Goal: Information Seeking & Learning: Understand process/instructions

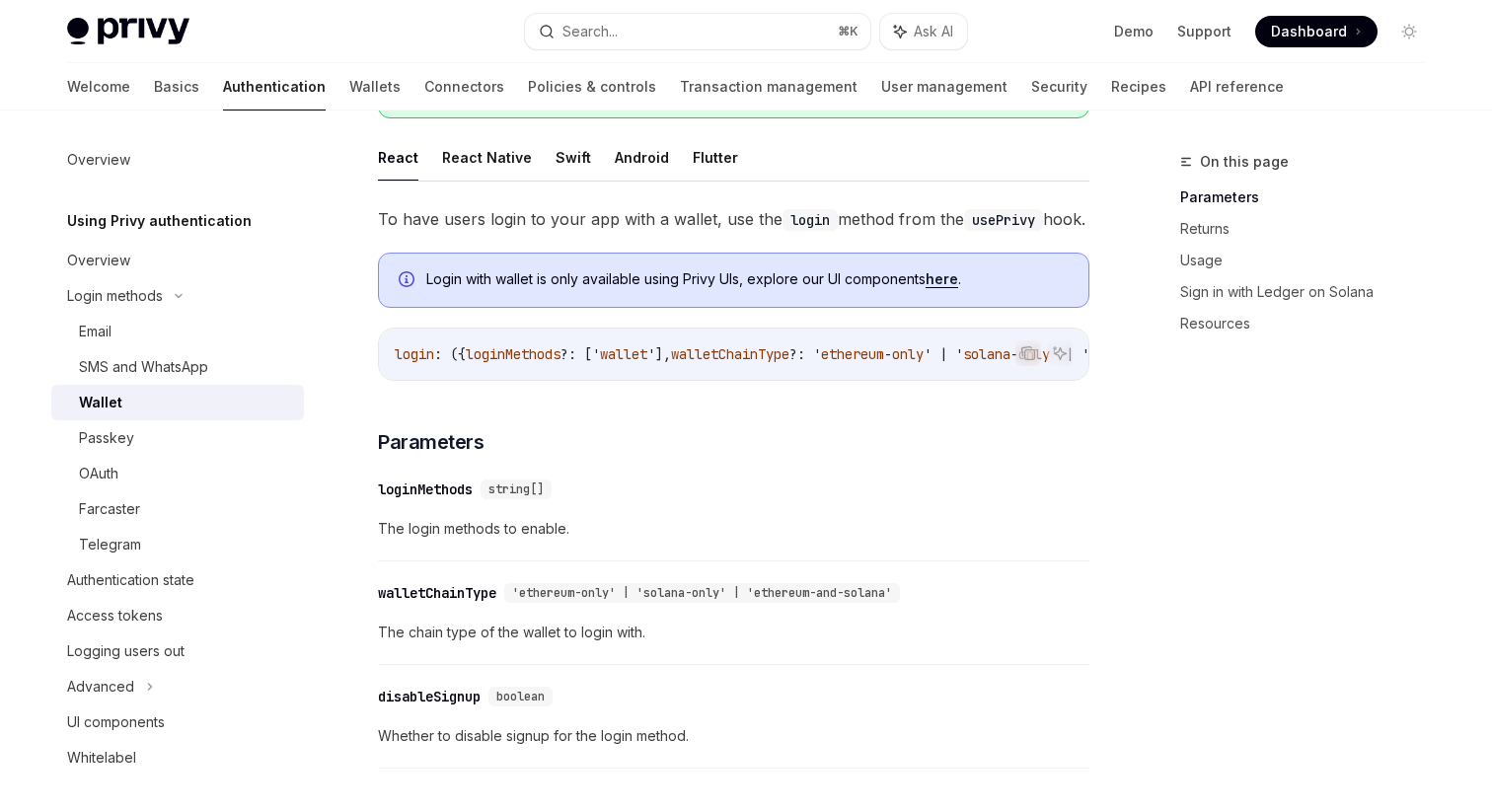
scroll to position [287, 0]
click at [544, 362] on span "loginMethods" at bounding box center [513, 353] width 95 height 18
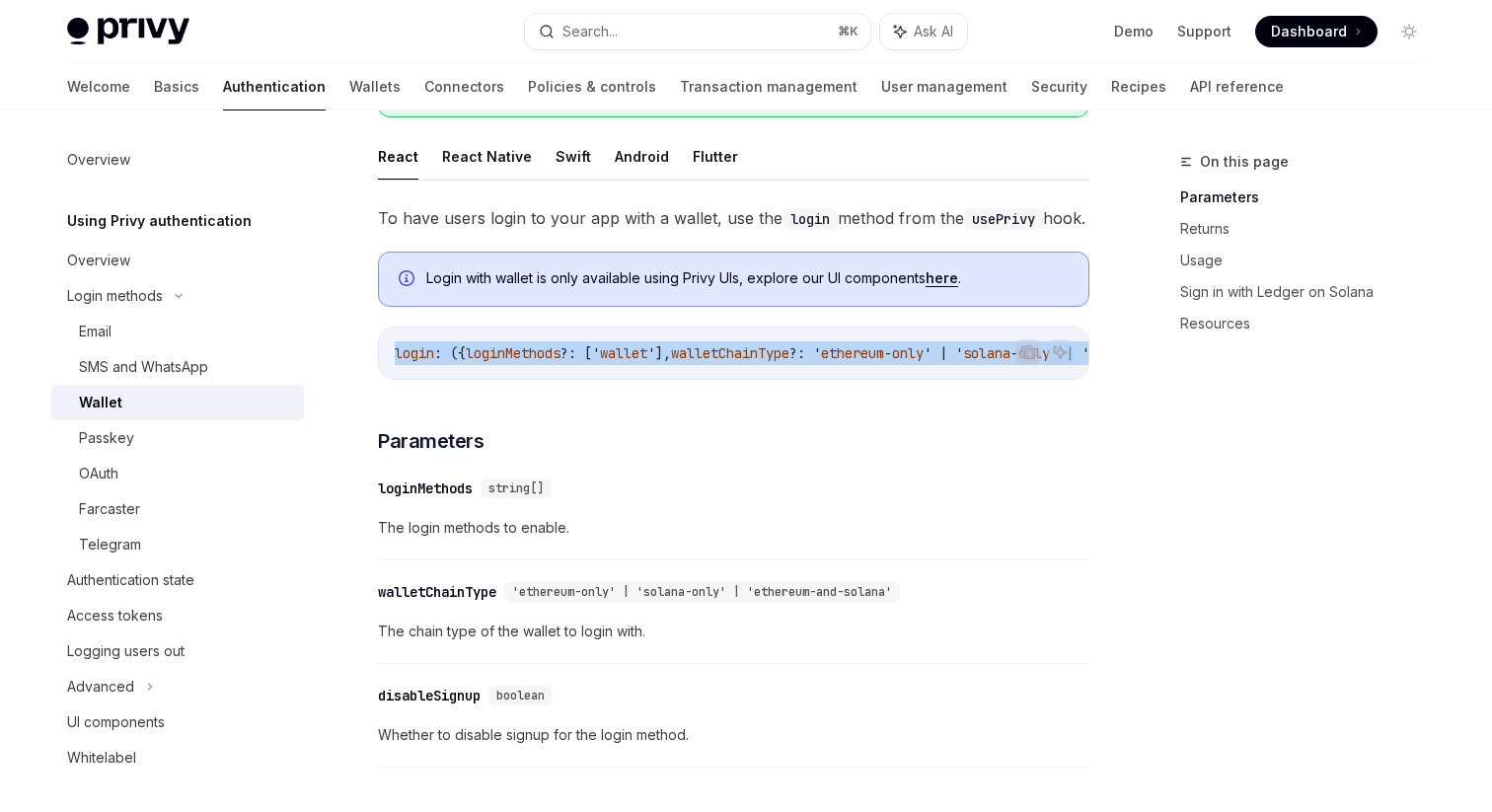
click at [544, 362] on span "loginMethods" at bounding box center [513, 353] width 95 height 18
copy code "login : ({ loginMethods ?: [' wallet '], walletChainType ?: ' ethereum - only '…"
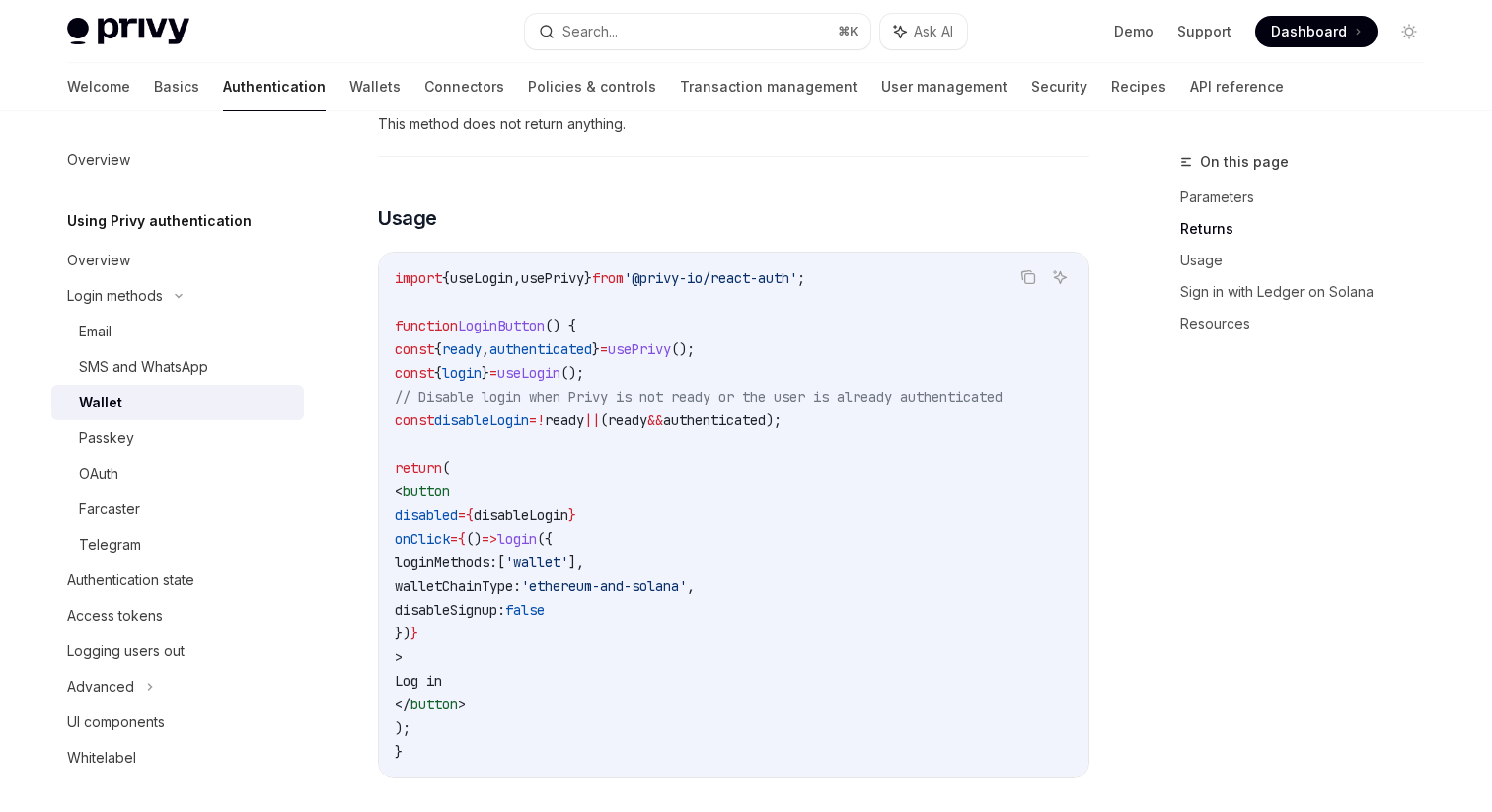
scroll to position [1196, 0]
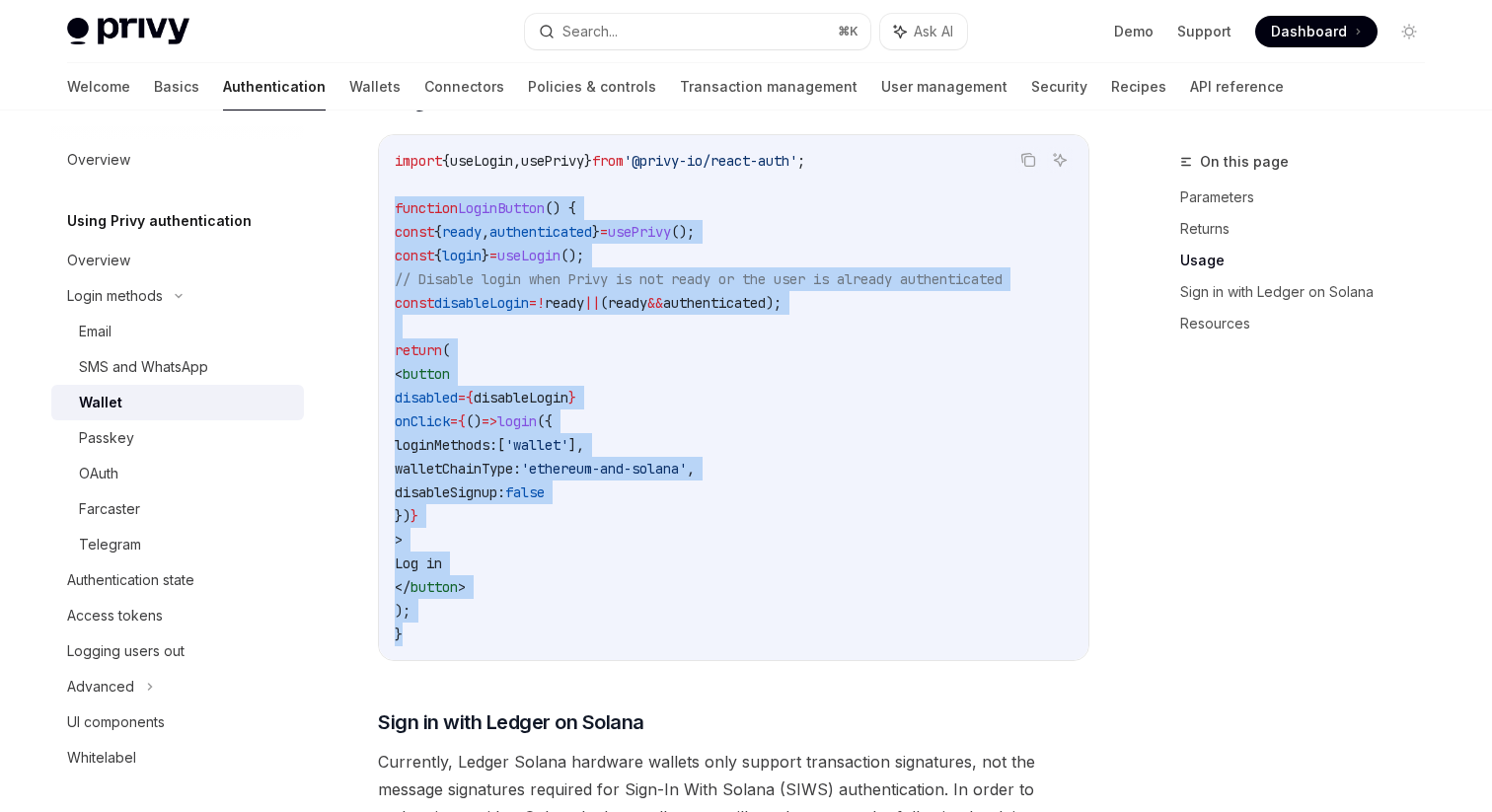
drag, startPoint x: 411, startPoint y: 671, endPoint x: 391, endPoint y: 251, distance: 421.0
click at [391, 251] on div "import { useLogin , usePrivy } from '@privy-io/react-auth' ; function LoginButt…" at bounding box center [734, 397] width 710 height 525
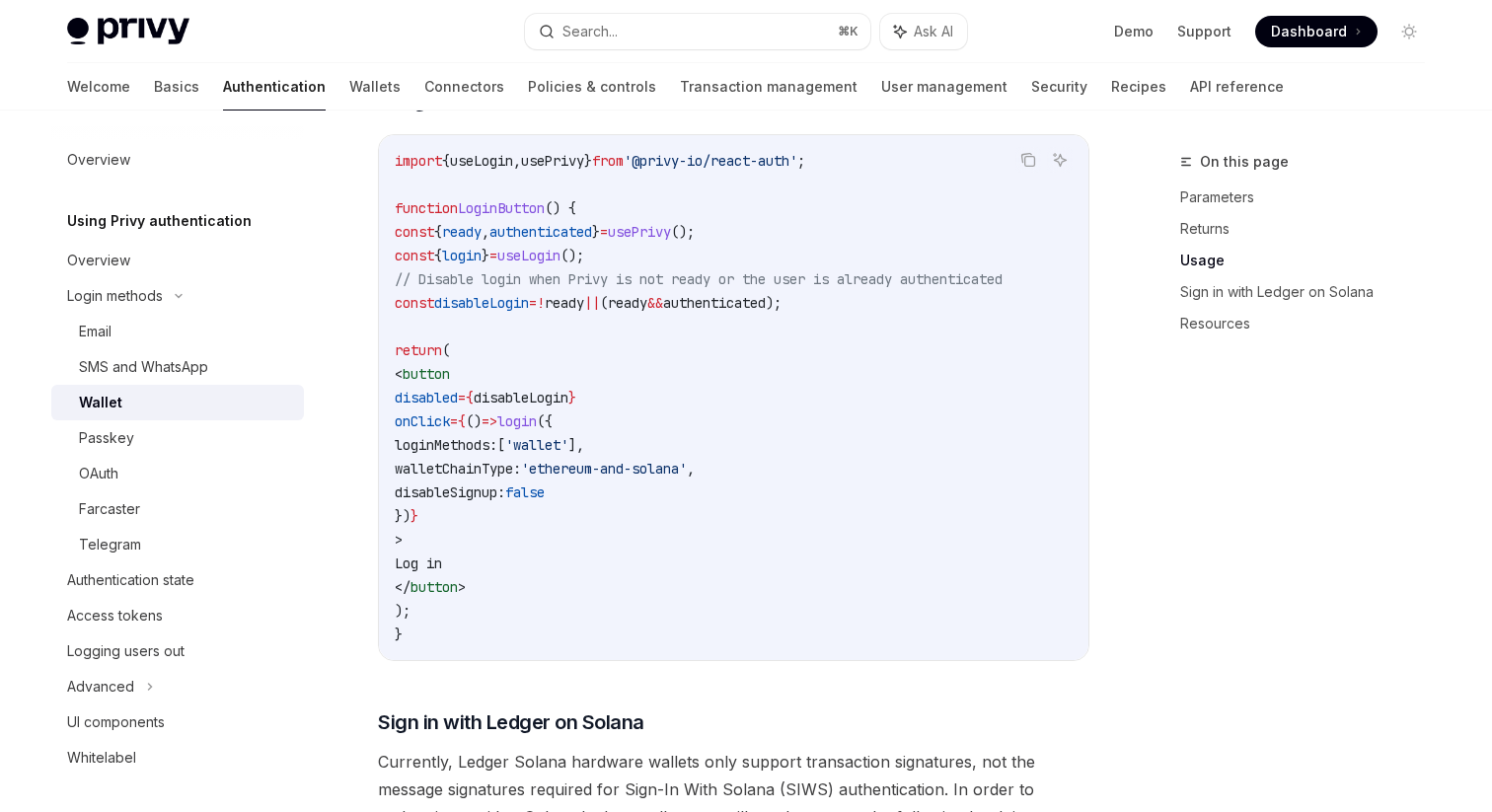
click at [410, 647] on code "import { useLogin , usePrivy } from '@privy-io/react-auth' ; function LoginButt…" at bounding box center [734, 397] width 678 height 497
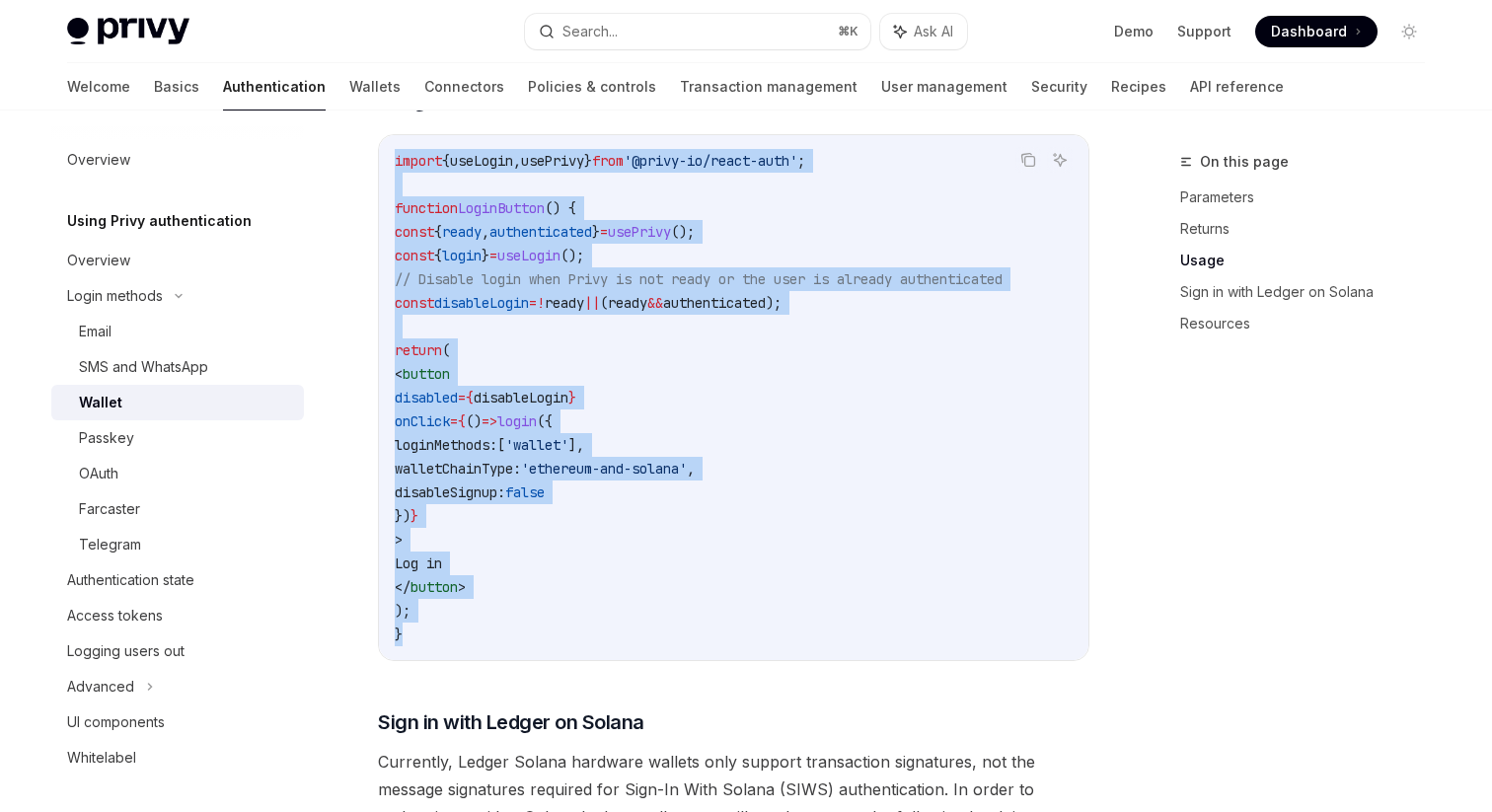
drag, startPoint x: 410, startPoint y: 674, endPoint x: 381, endPoint y: 190, distance: 485.5
click at [381, 190] on div "import { useLogin , usePrivy } from '@privy-io/react-auth' ; function LoginButt…" at bounding box center [734, 397] width 710 height 525
copy code "import { useLogin , usePrivy } from '@privy-io/react-auth' ; function LoginButt…"
click at [617, 288] on span "// Disable login when Privy is not ready or the user is already authenticated" at bounding box center [699, 279] width 608 height 18
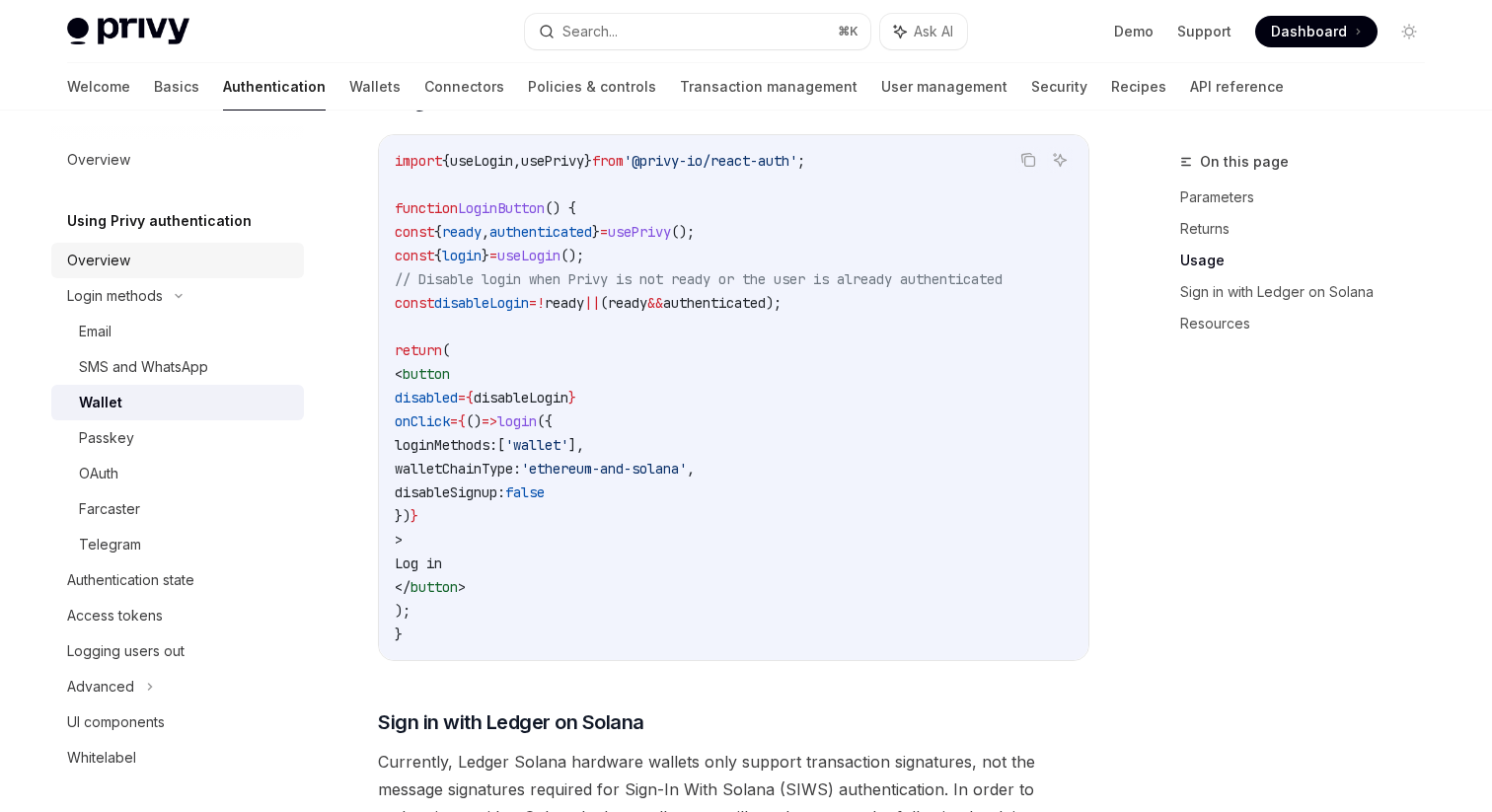
click at [120, 263] on div "Overview" at bounding box center [98, 261] width 63 height 24
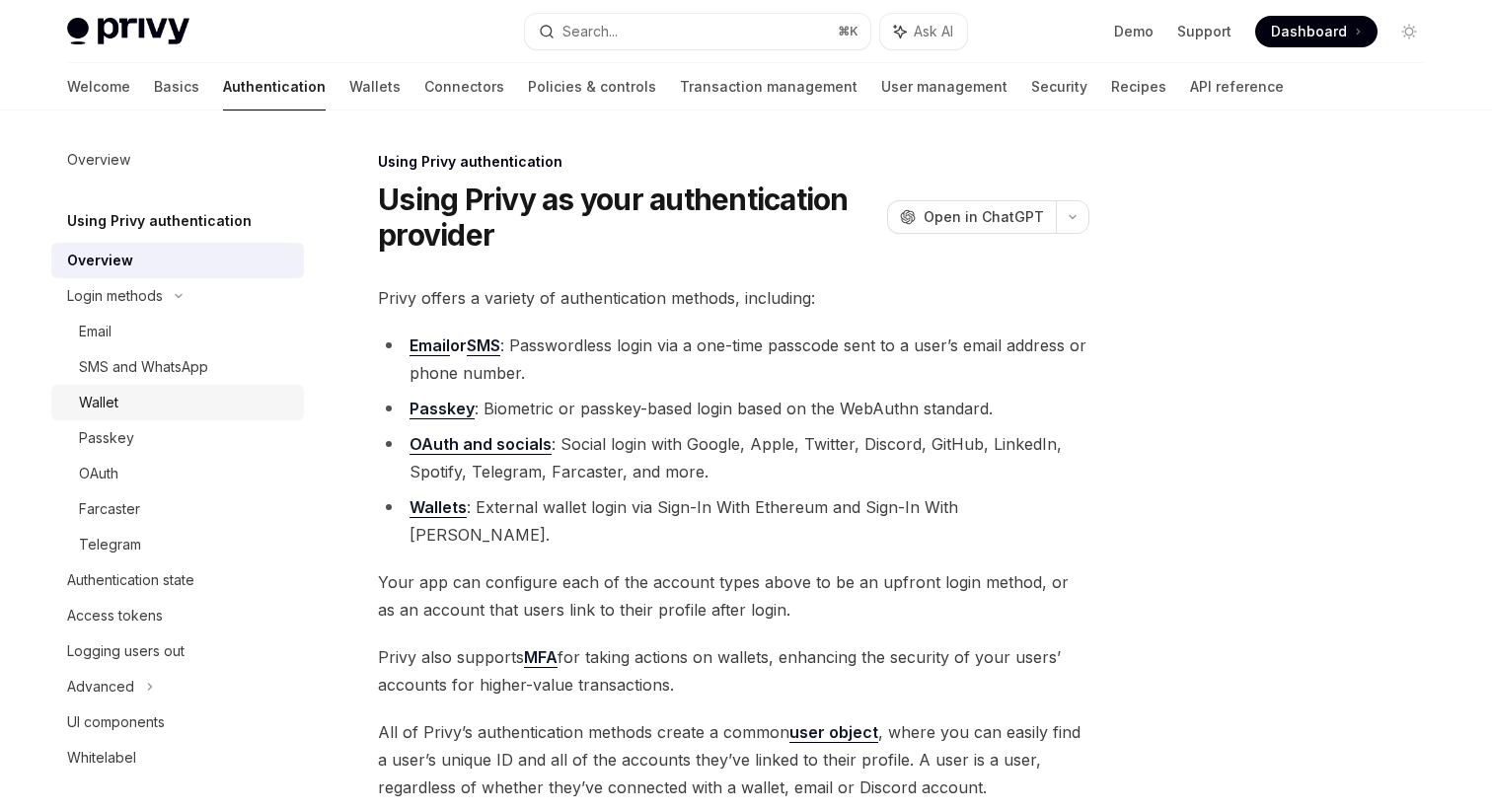
click at [117, 409] on div "Wallet" at bounding box center [98, 403] width 39 height 24
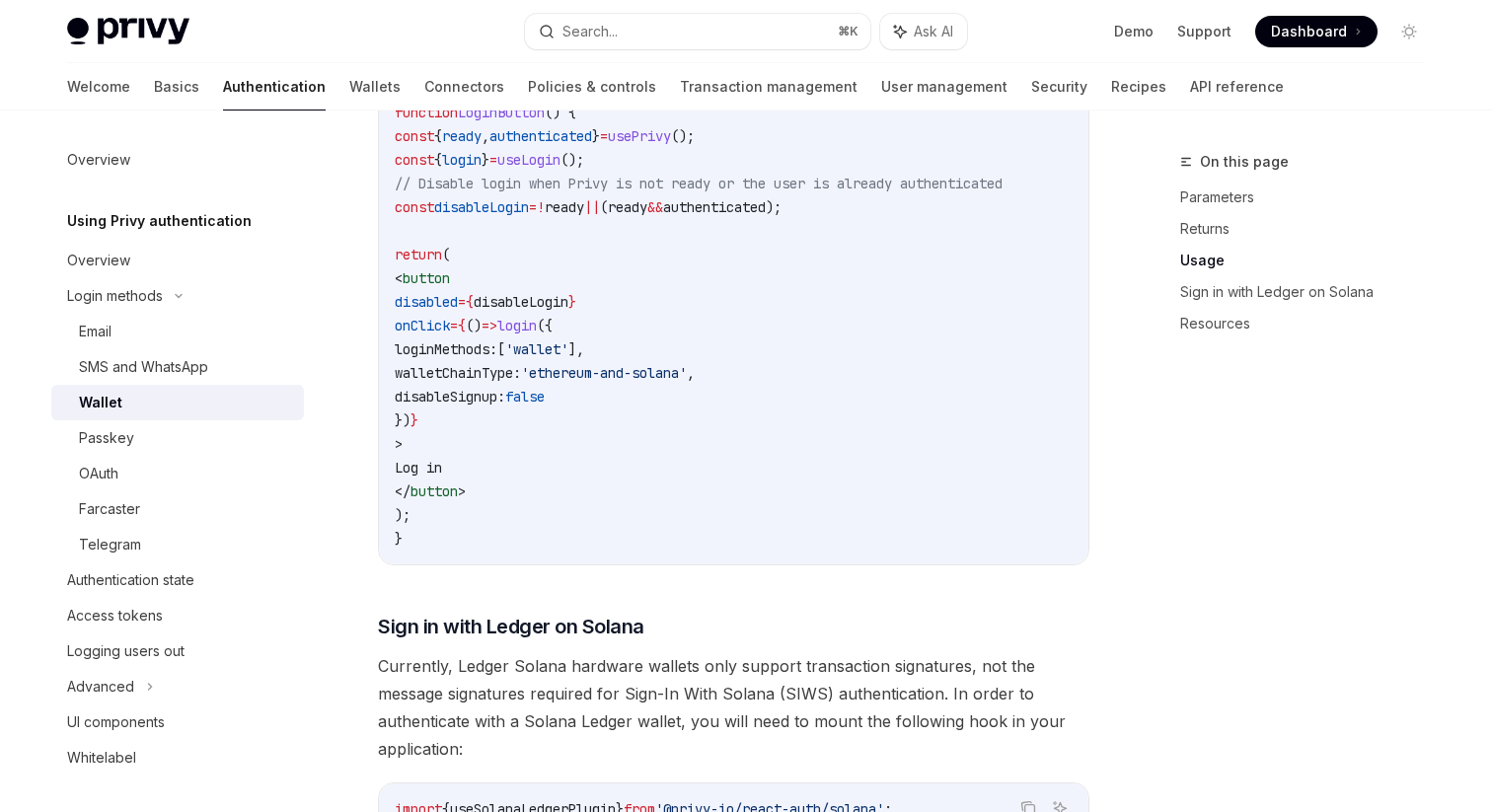
scroll to position [1199, 0]
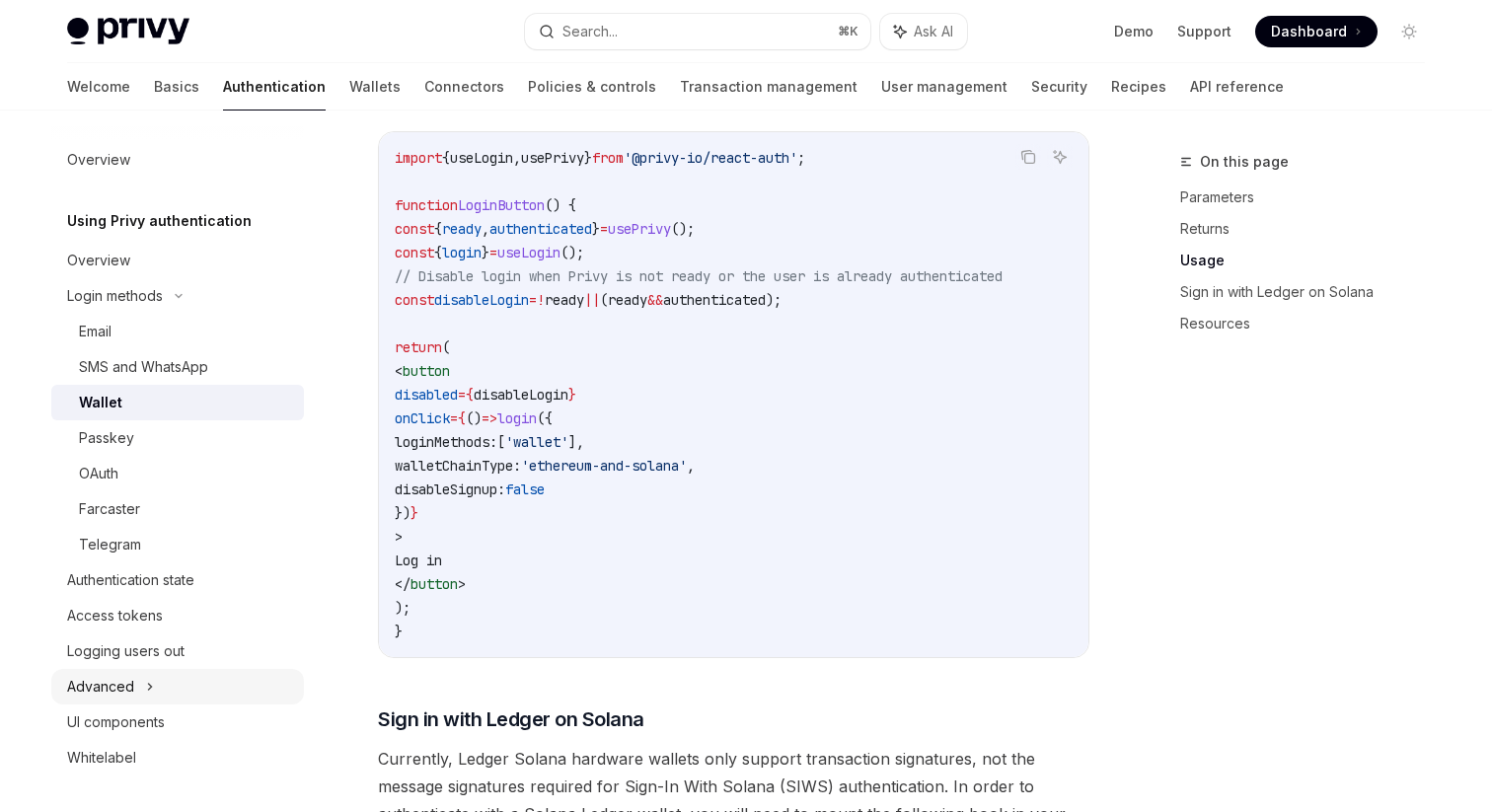
click at [117, 683] on div "Advanced" at bounding box center [100, 687] width 67 height 24
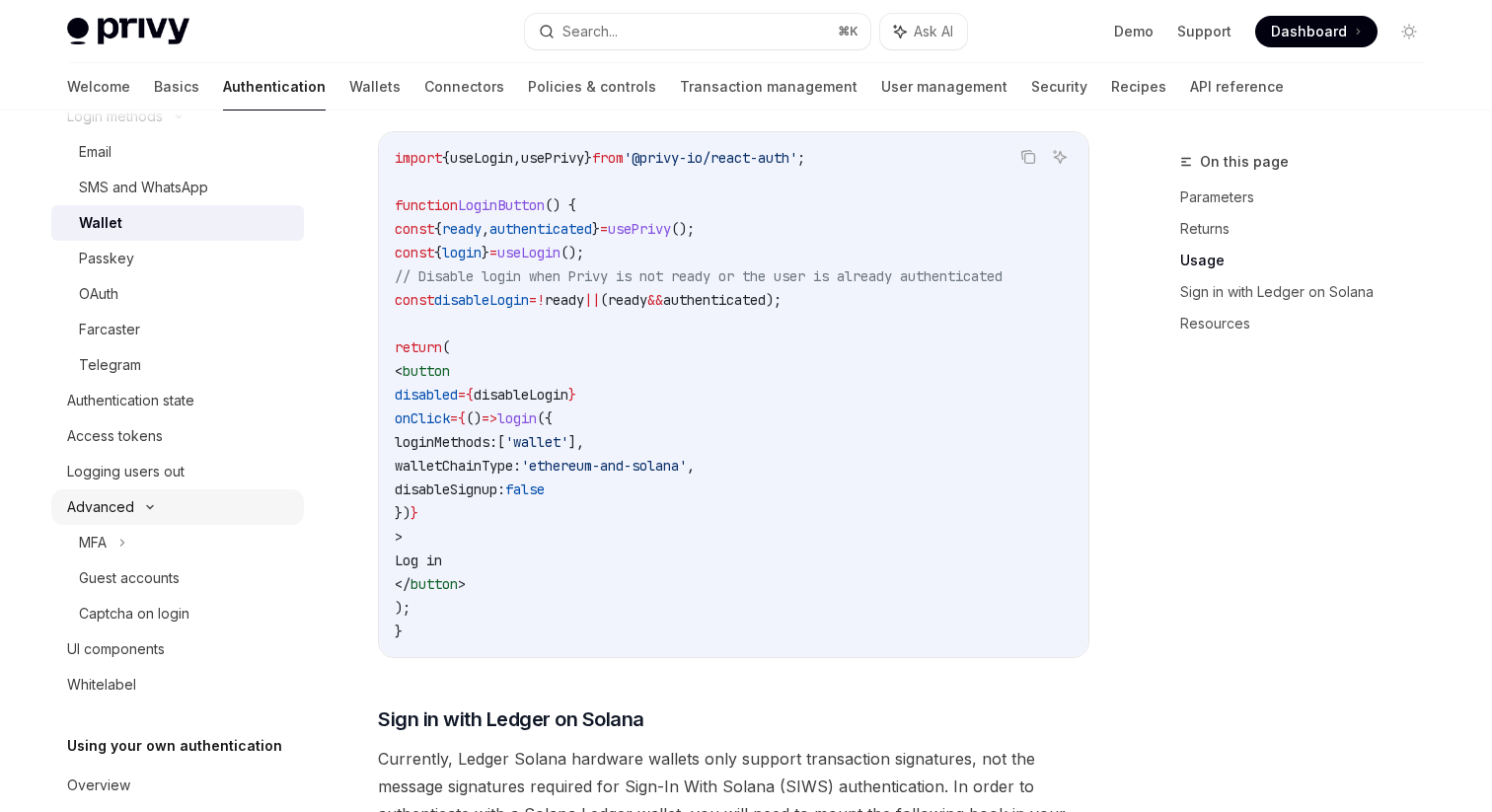
scroll to position [174, 0]
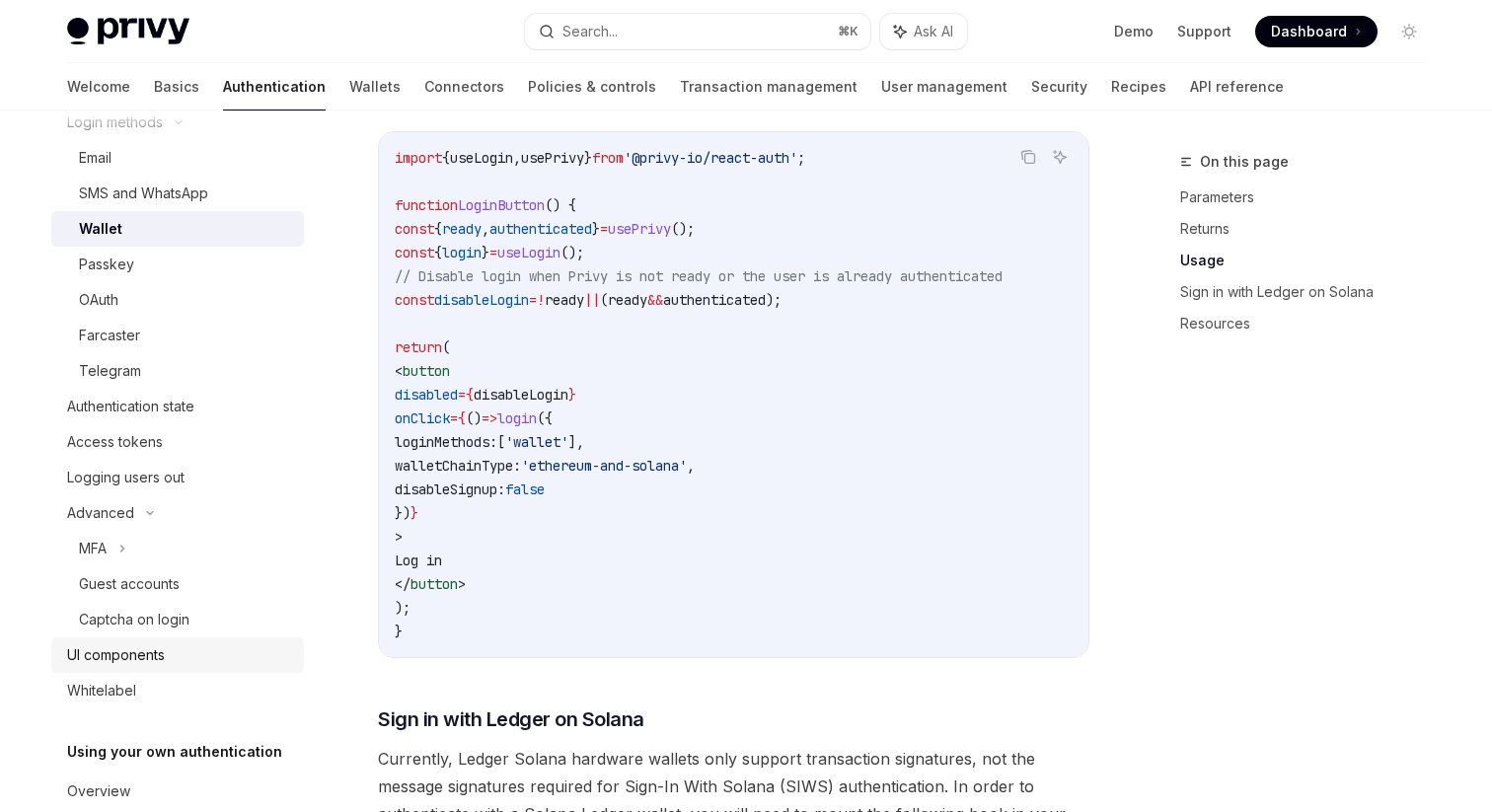
click at [118, 655] on div "UI components" at bounding box center [116, 656] width 98 height 24
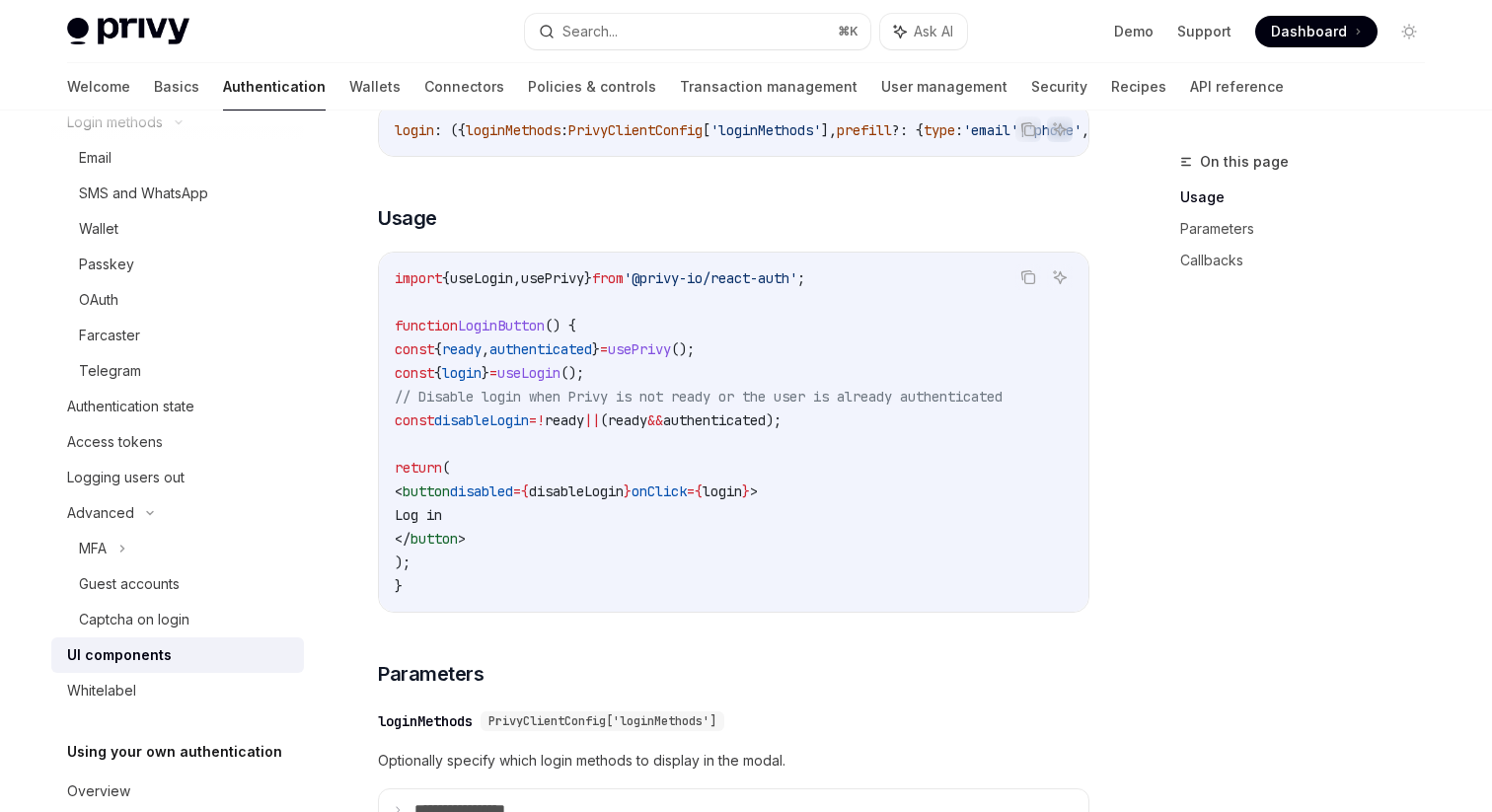
scroll to position [1271, 0]
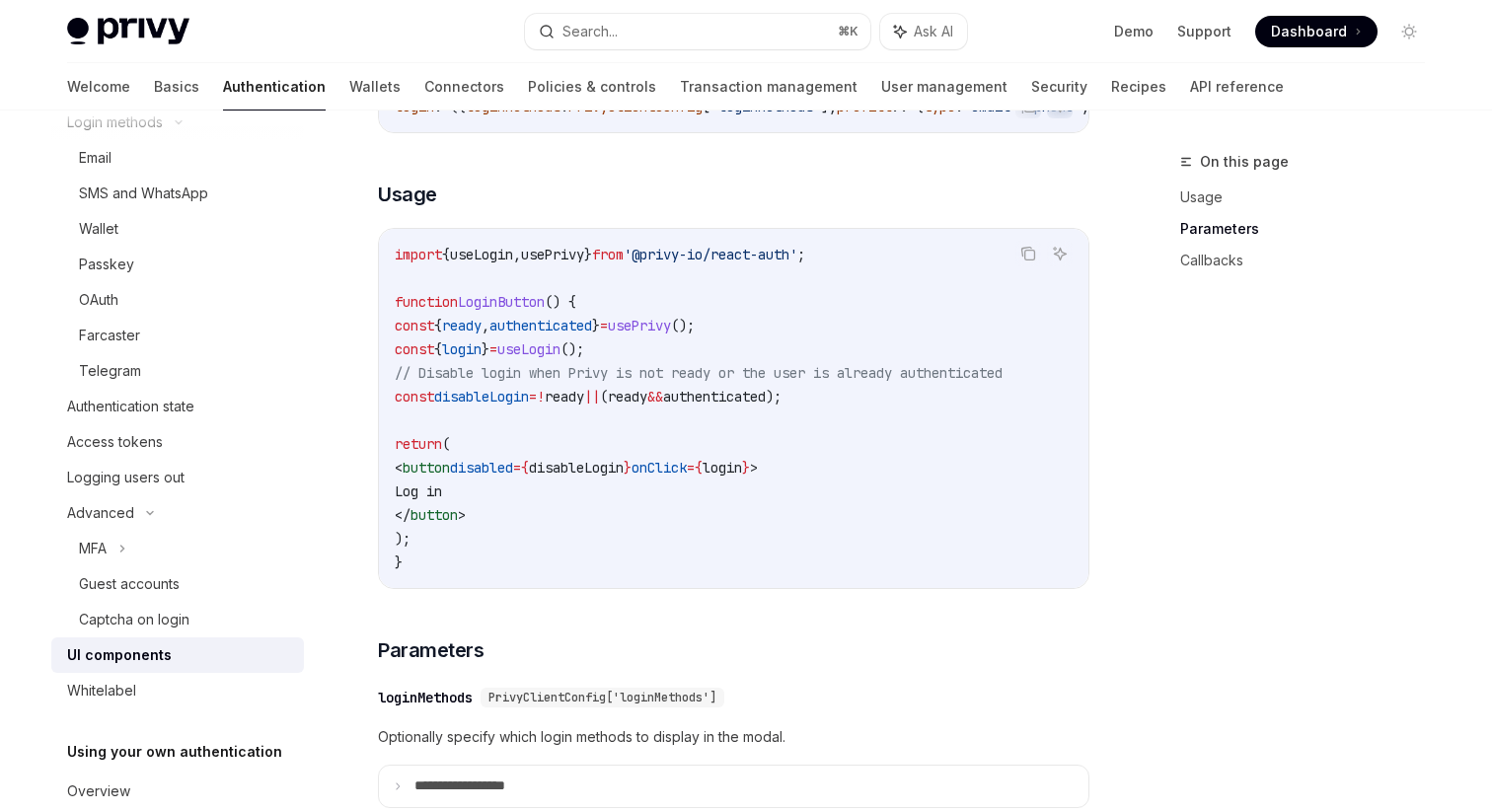
drag, startPoint x: 452, startPoint y: 554, endPoint x: 422, endPoint y: 328, distance: 228.0
click at [422, 328] on code "import { useLogin , usePrivy } from '@privy-io/react-auth' ; function LoginButt…" at bounding box center [734, 409] width 678 height 332
copy code "const { ready , authenticated } = usePrivy (); const { login } = useLogin (); /…"
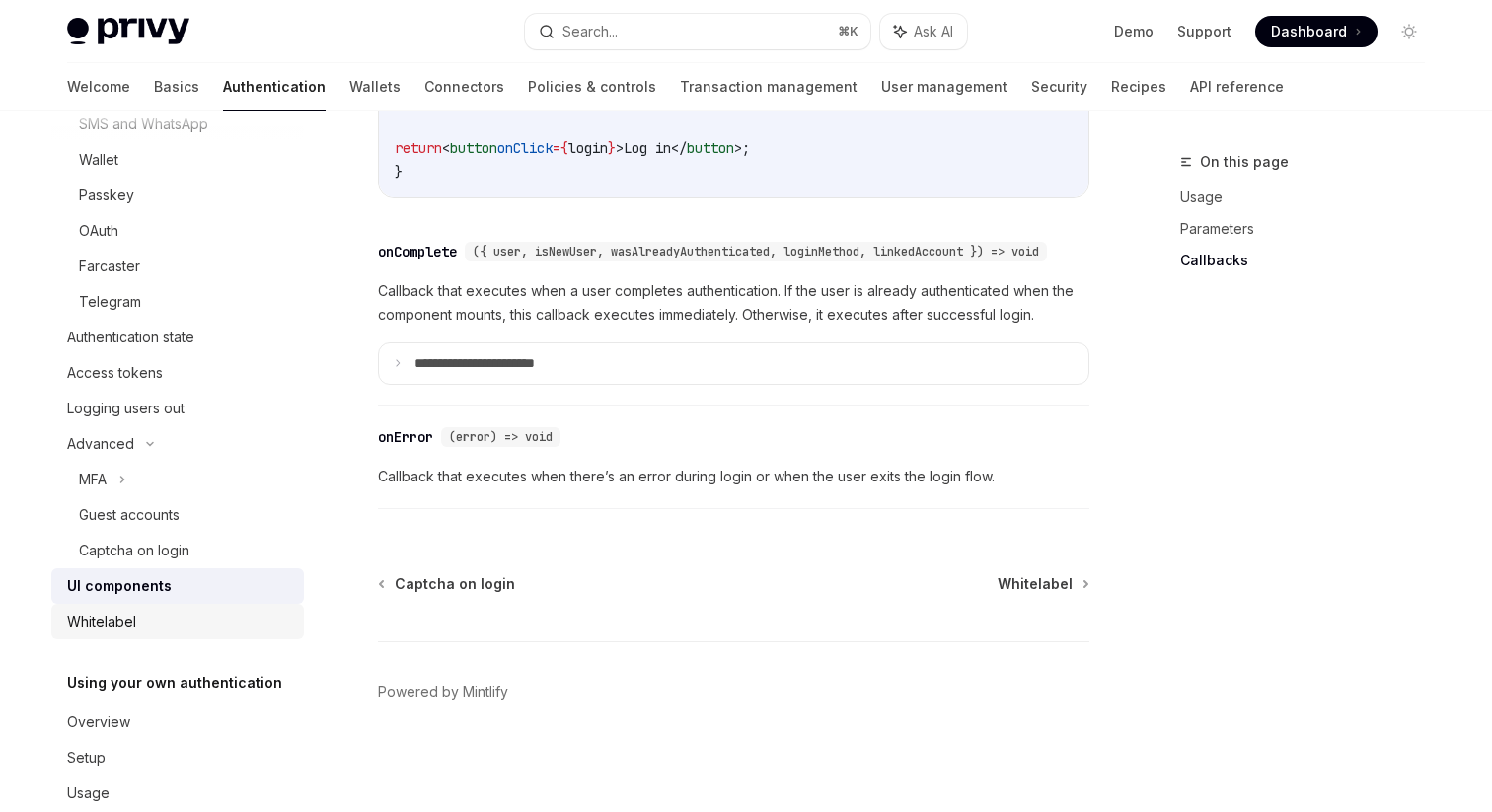
scroll to position [281, 0]
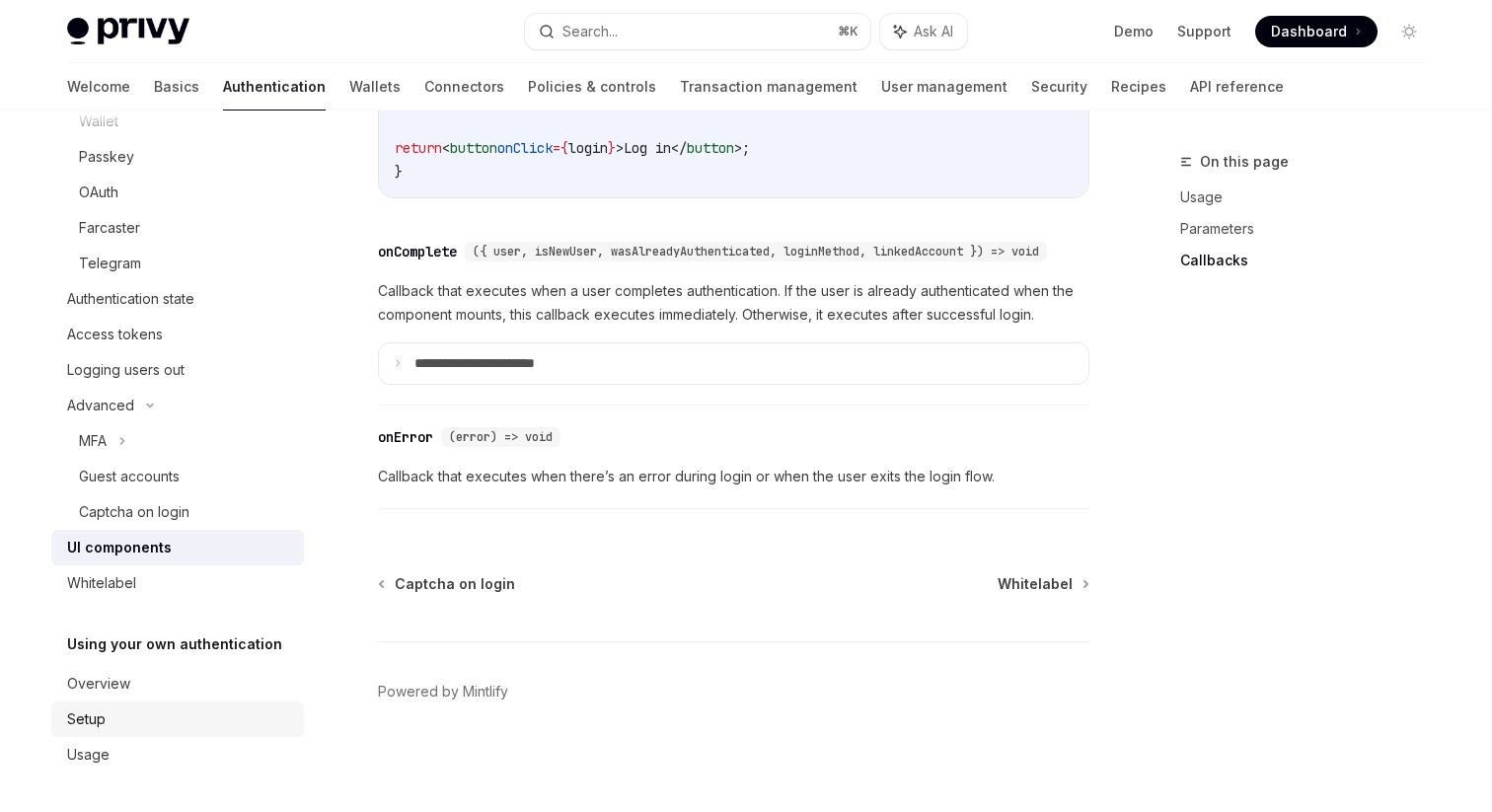
click at [120, 716] on div "Setup" at bounding box center [179, 720] width 225 height 24
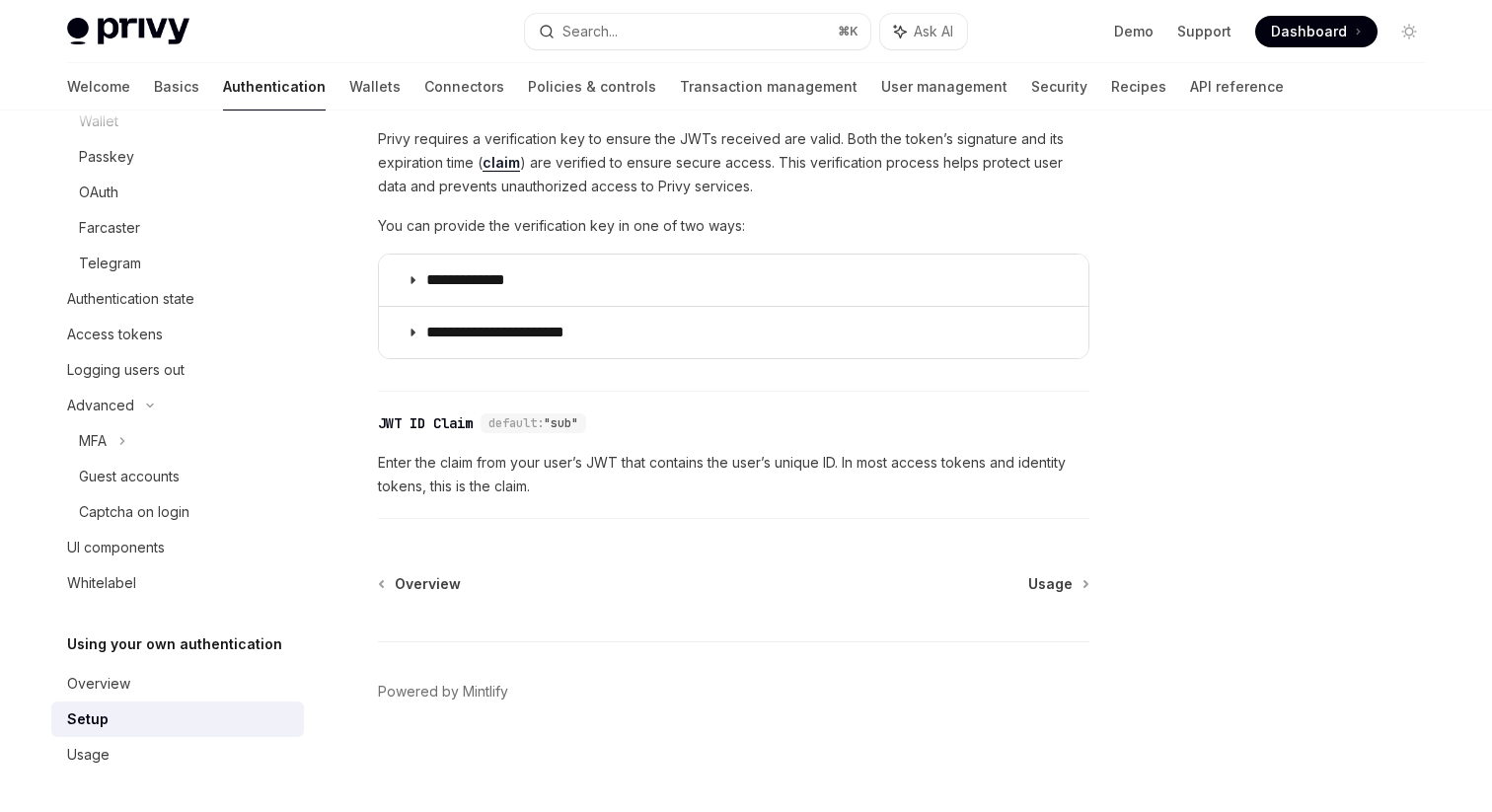
scroll to position [1062, 0]
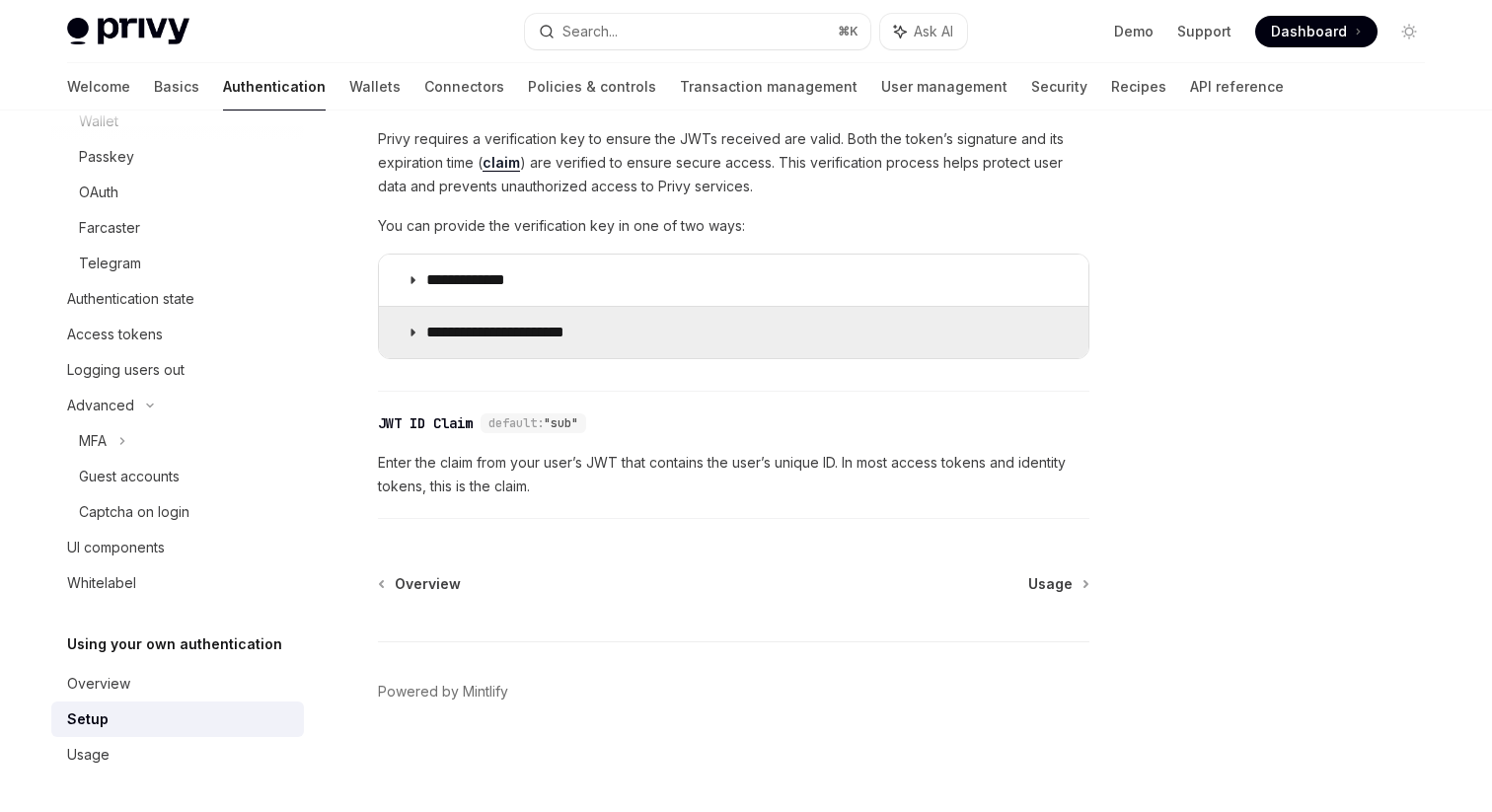
click at [456, 332] on p "**********" at bounding box center [510, 333] width 169 height 20
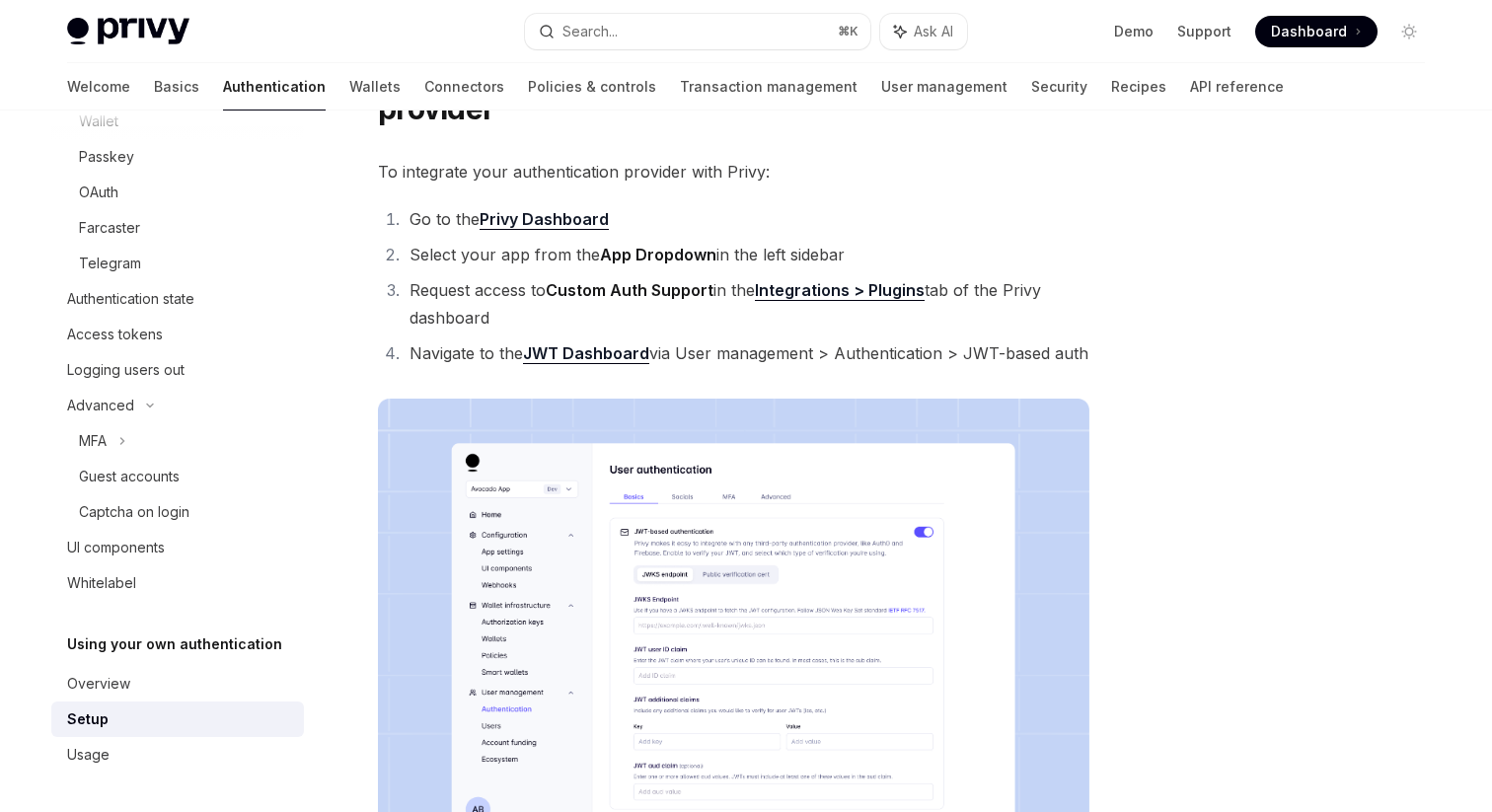
scroll to position [92, 0]
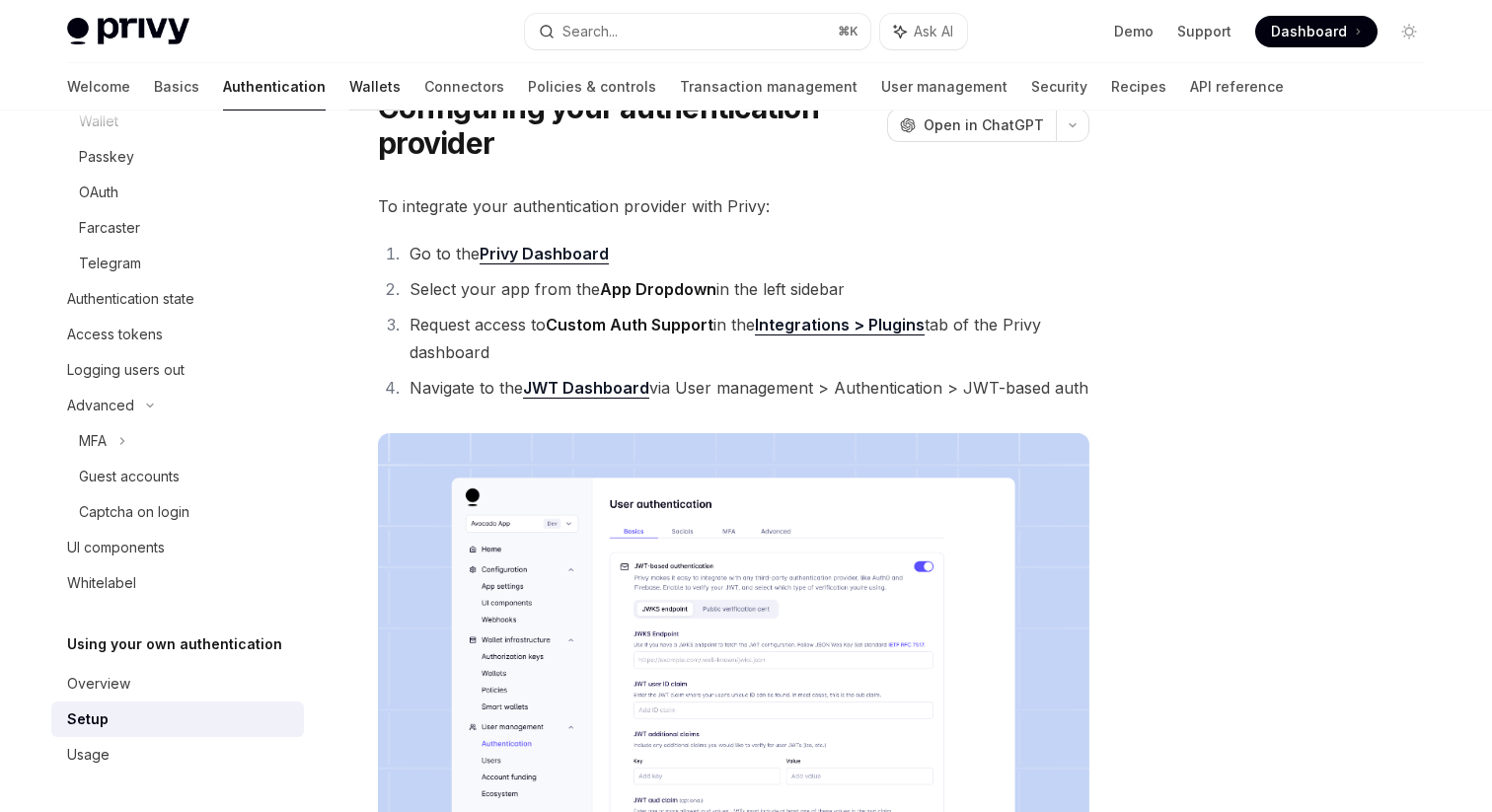
click at [349, 89] on link "Wallets" at bounding box center [374, 86] width 51 height 47
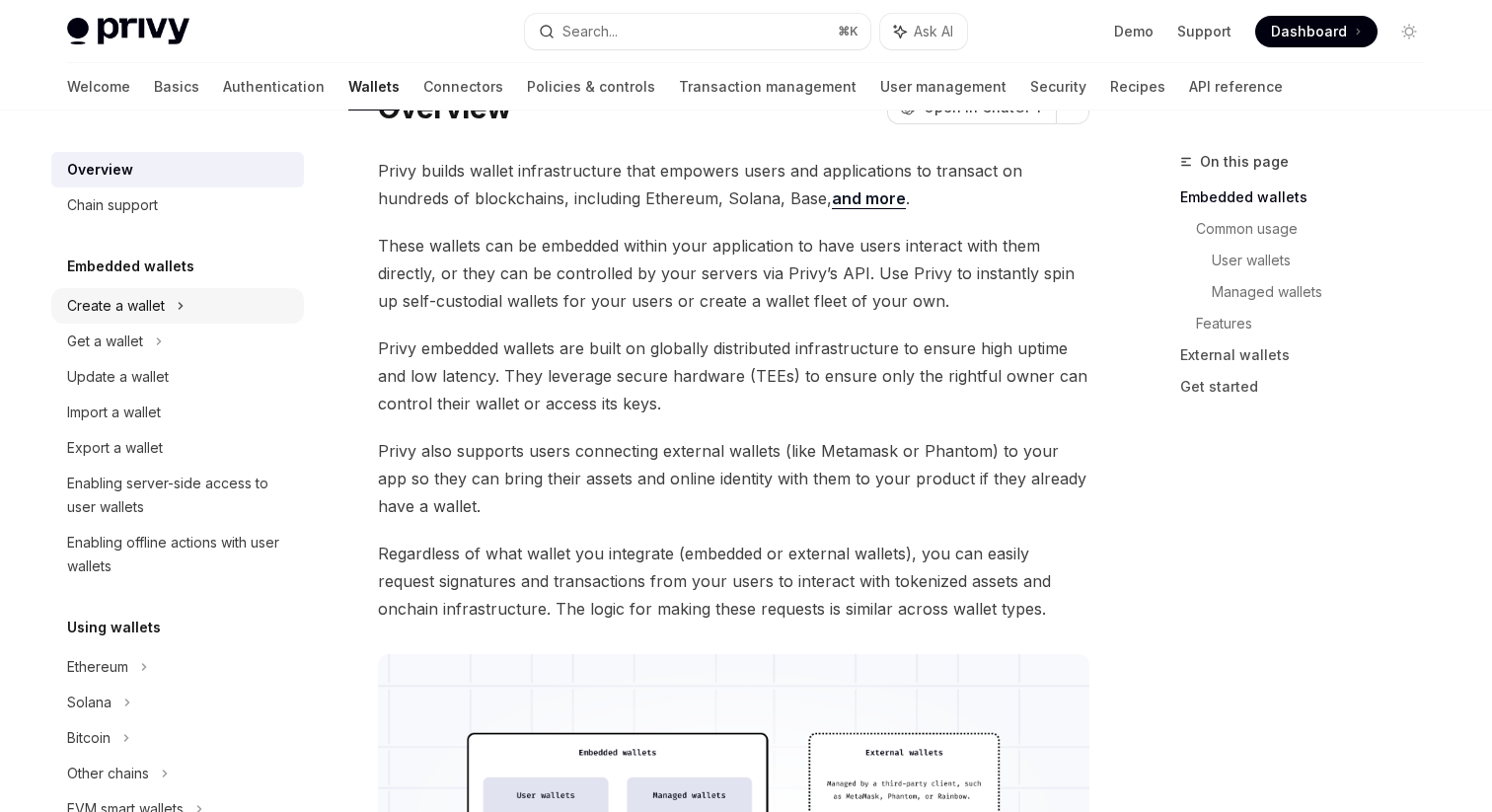
click at [165, 300] on div "Create a wallet" at bounding box center [177, 306] width 253 height 36
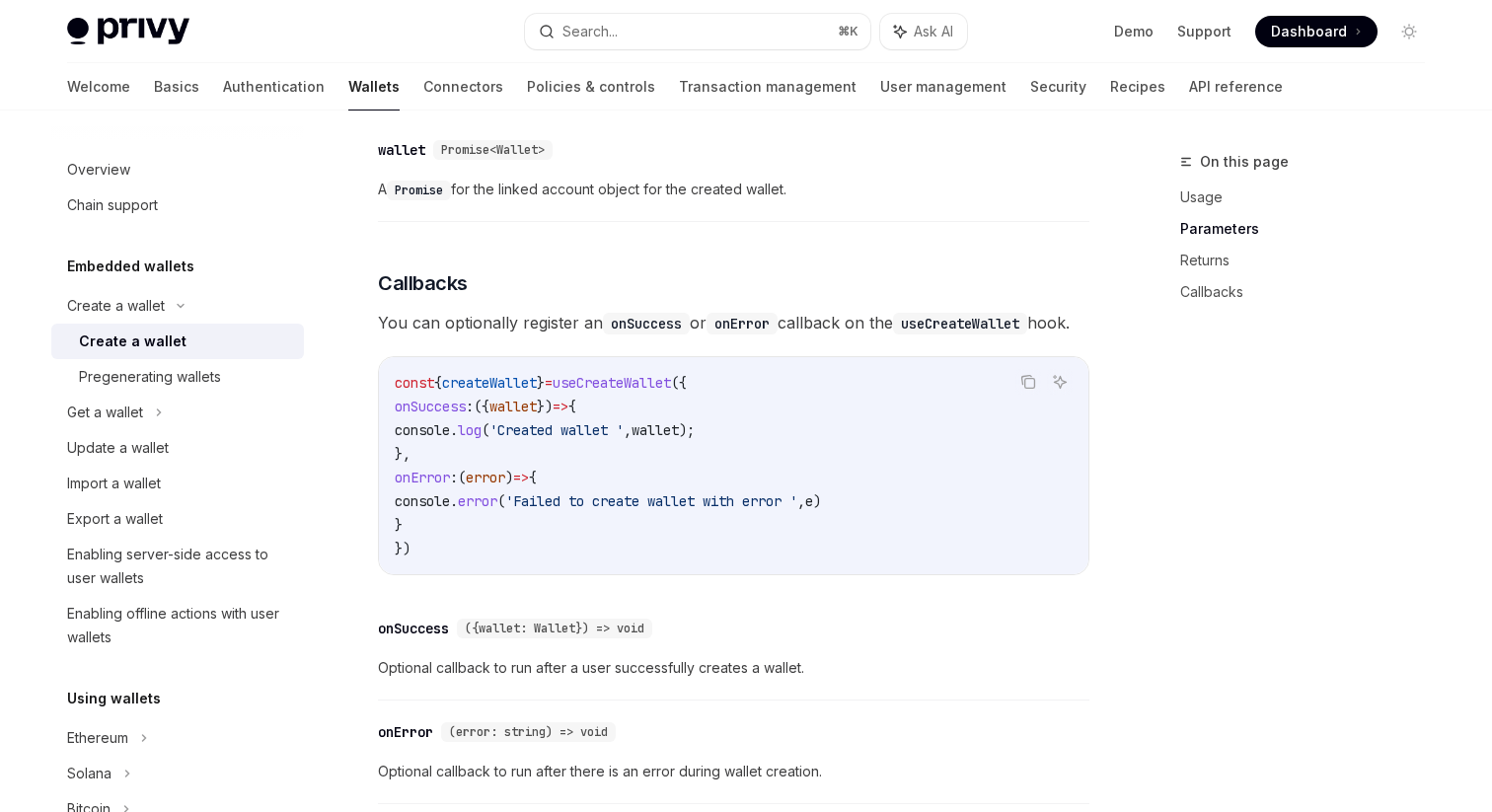
scroll to position [1302, 0]
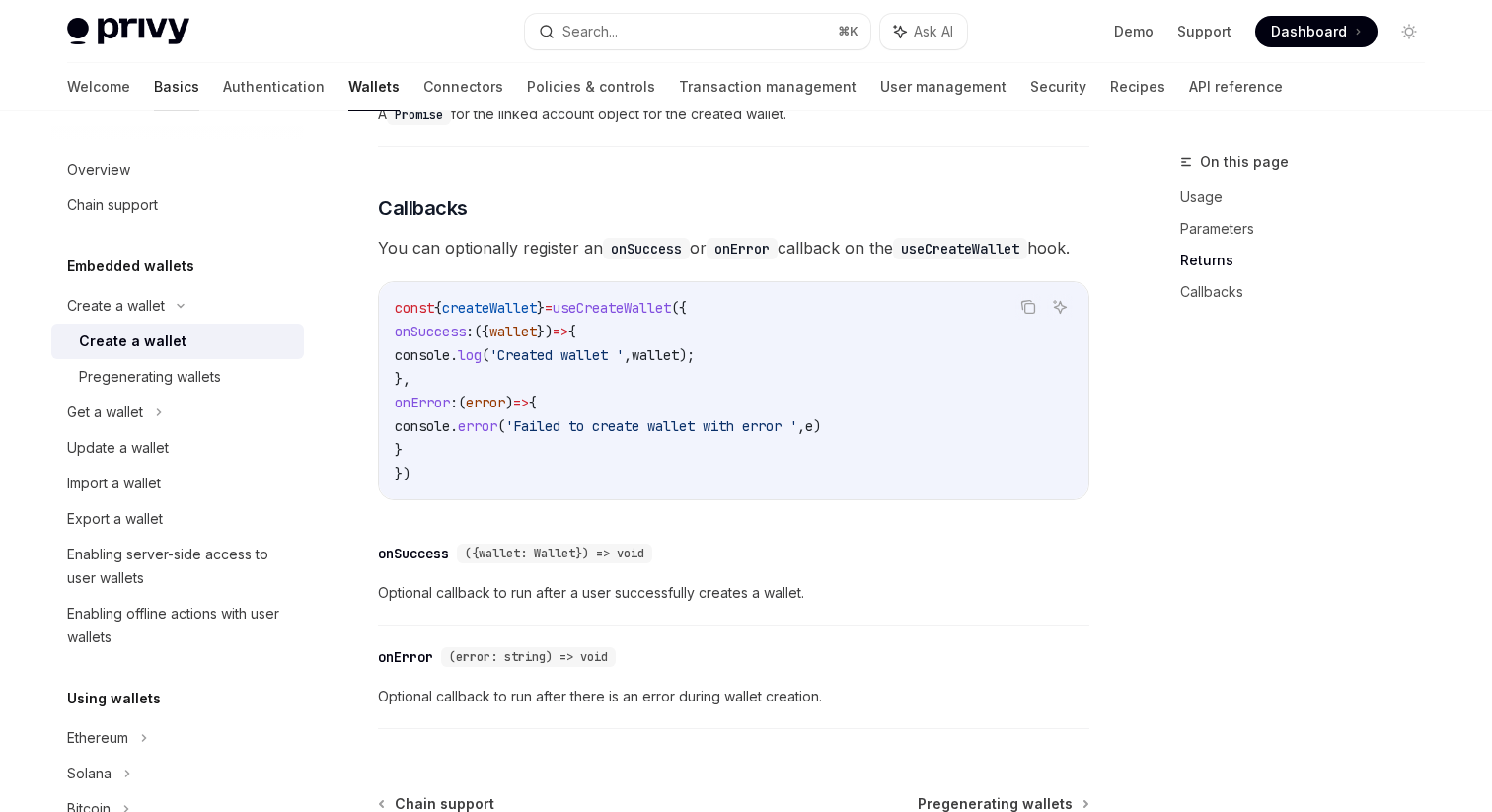
click at [154, 93] on link "Basics" at bounding box center [176, 86] width 45 height 47
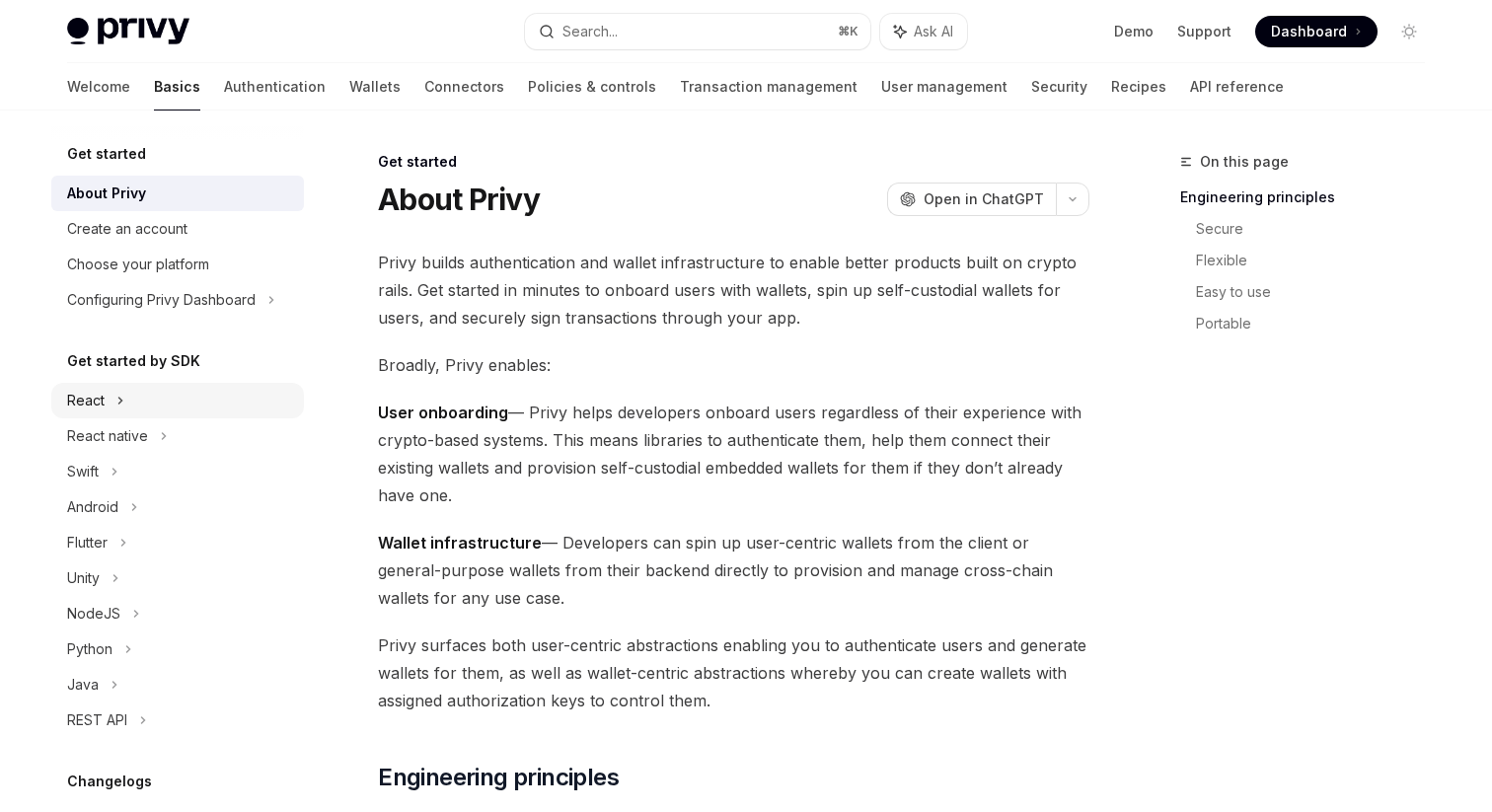
click at [101, 399] on div "React" at bounding box center [86, 401] width 38 height 24
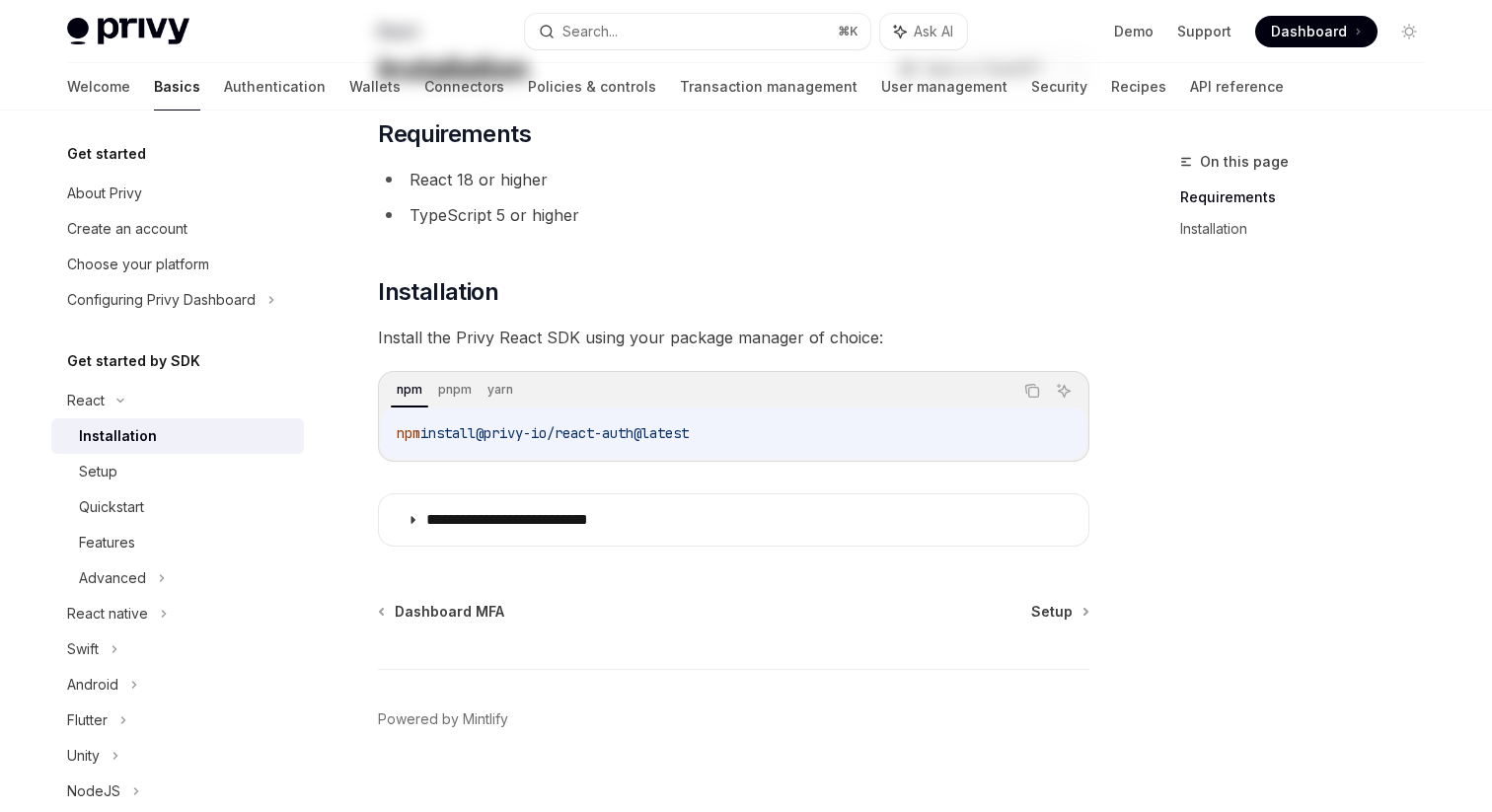
scroll to position [158, 0]
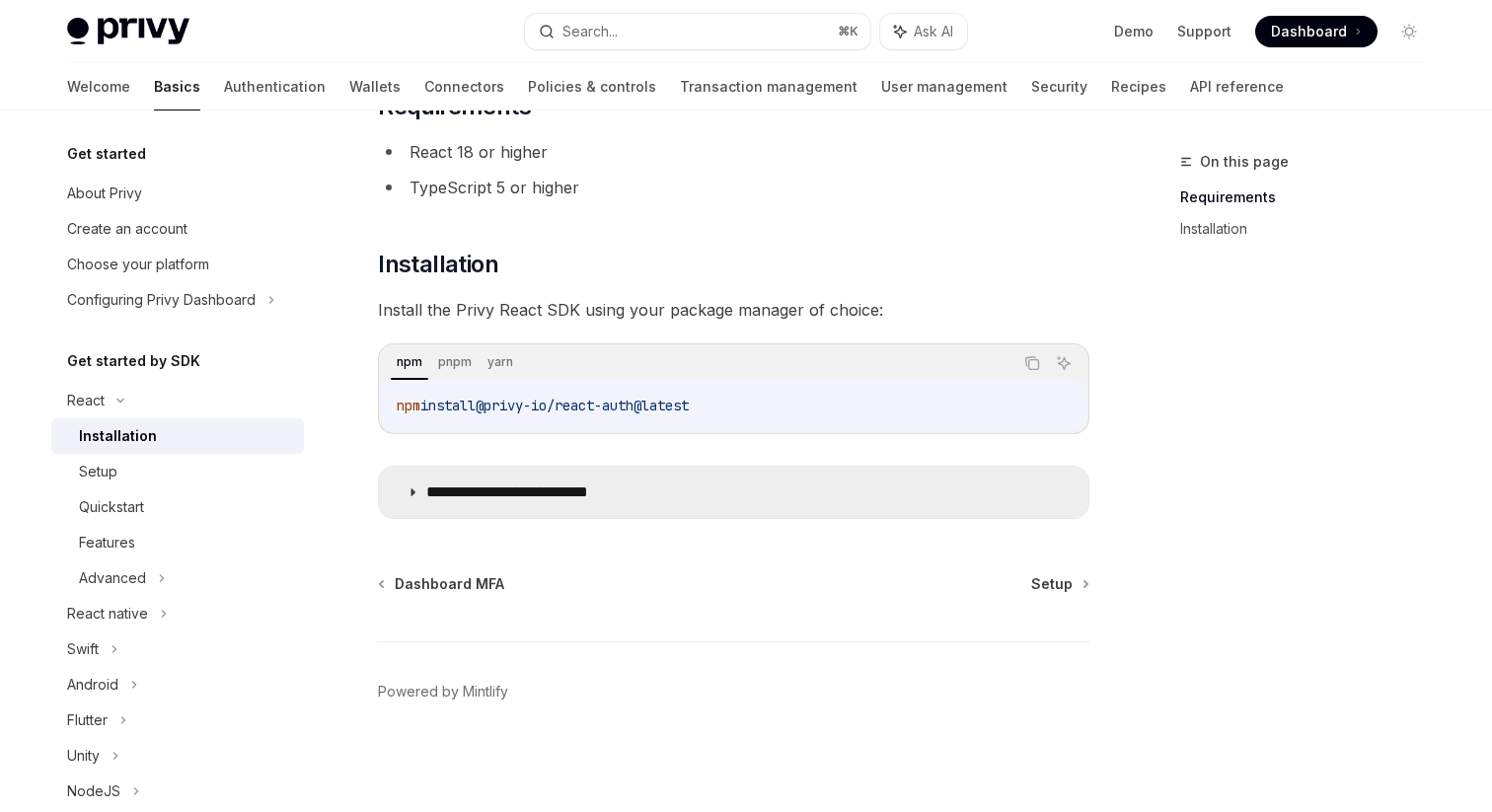
click at [483, 490] on p "**********" at bounding box center [538, 493] width 225 height 20
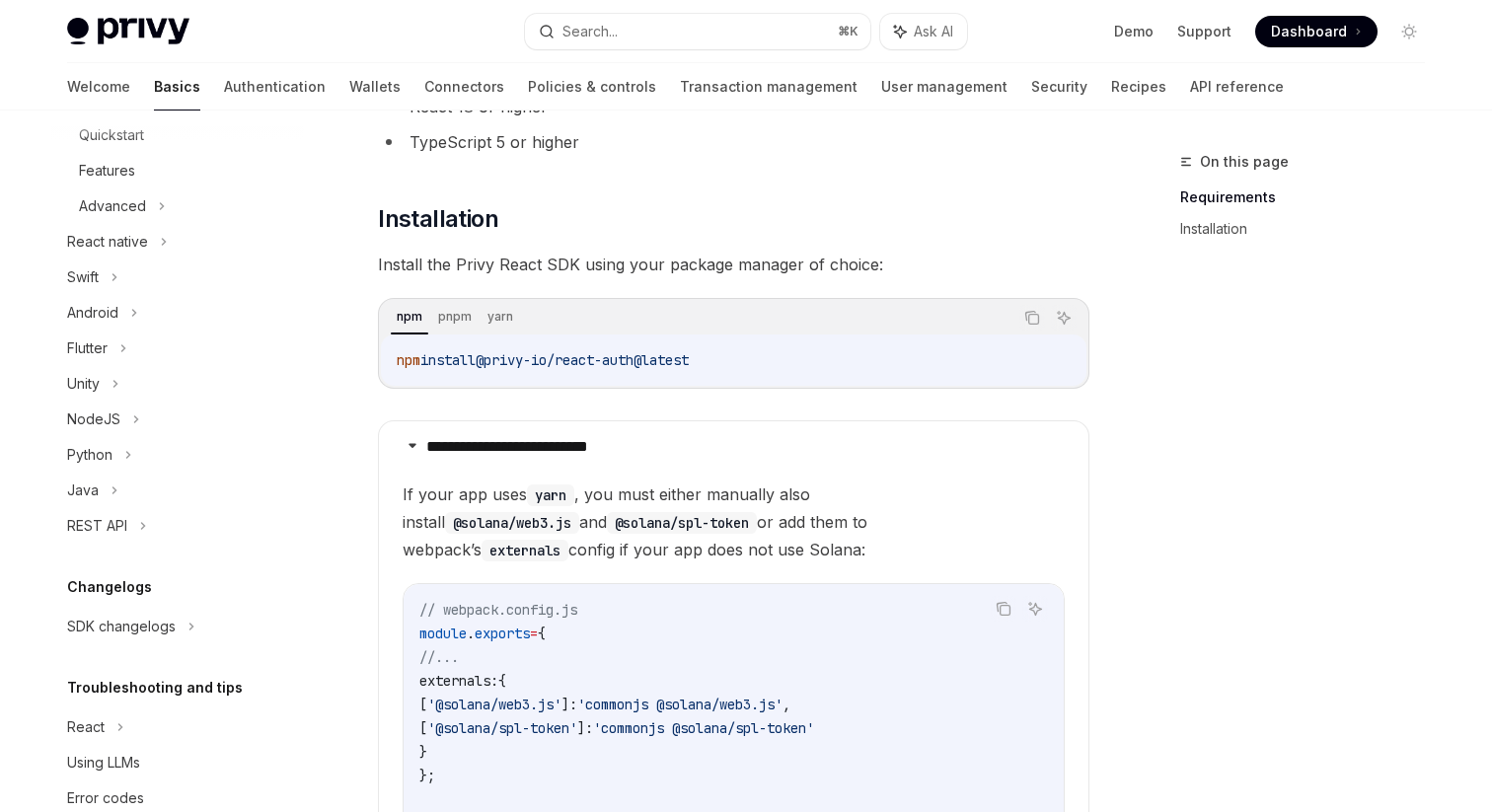
scroll to position [380, 0]
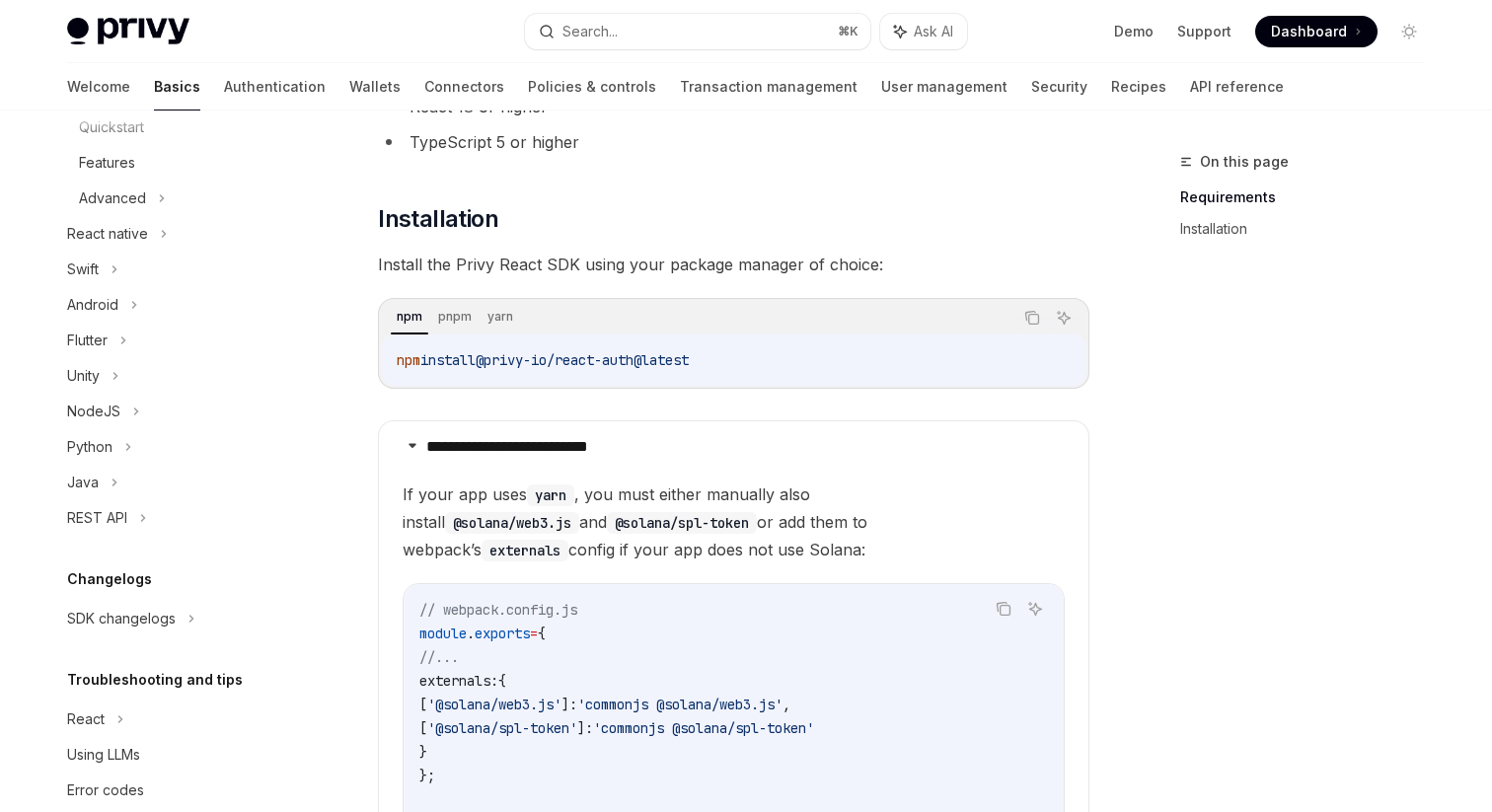
click at [162, 405] on div "NodeJS" at bounding box center [177, 412] width 253 height 36
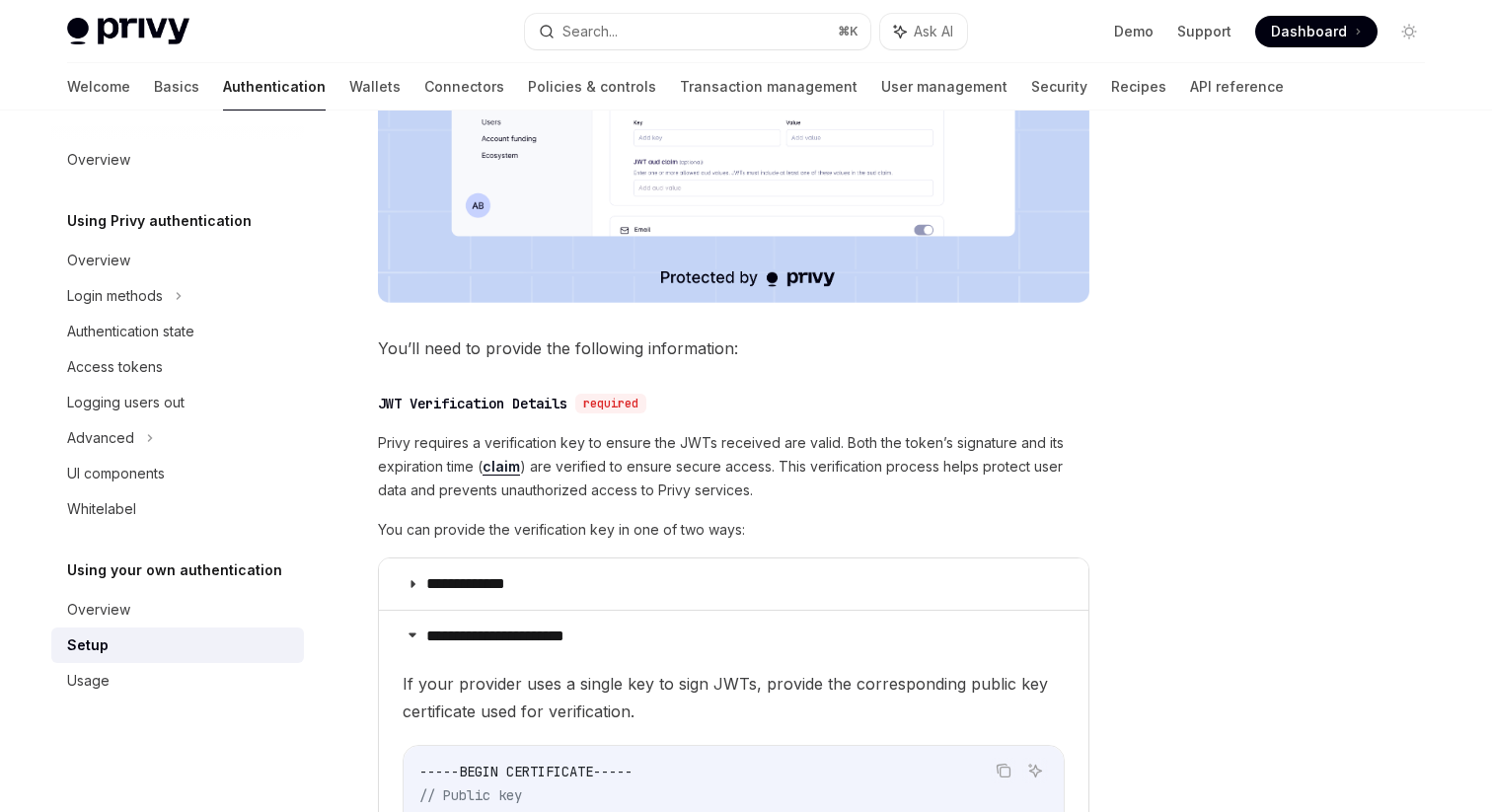
scroll to position [734, 0]
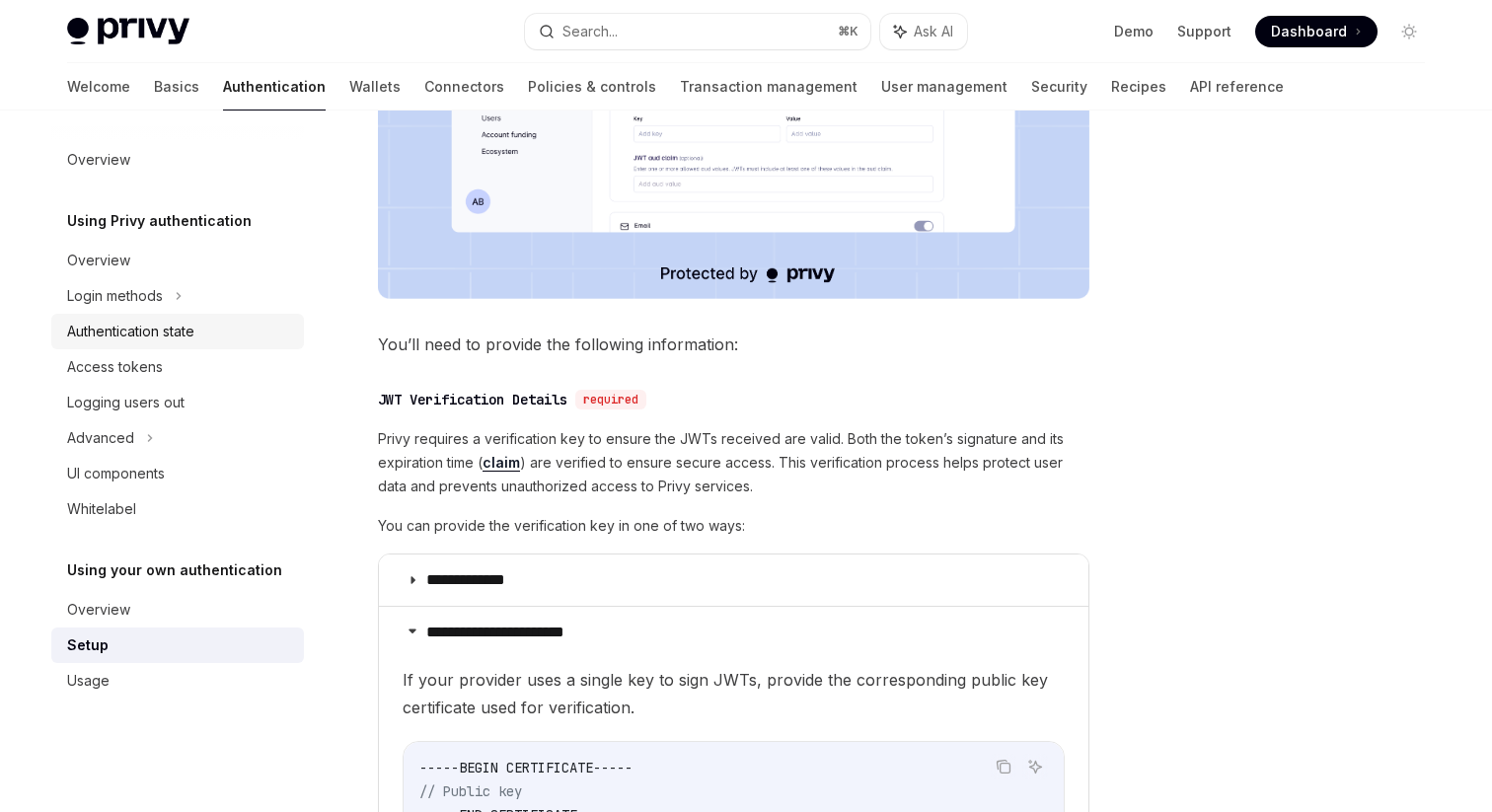
click at [142, 342] on div "Authentication state" at bounding box center [130, 332] width 127 height 24
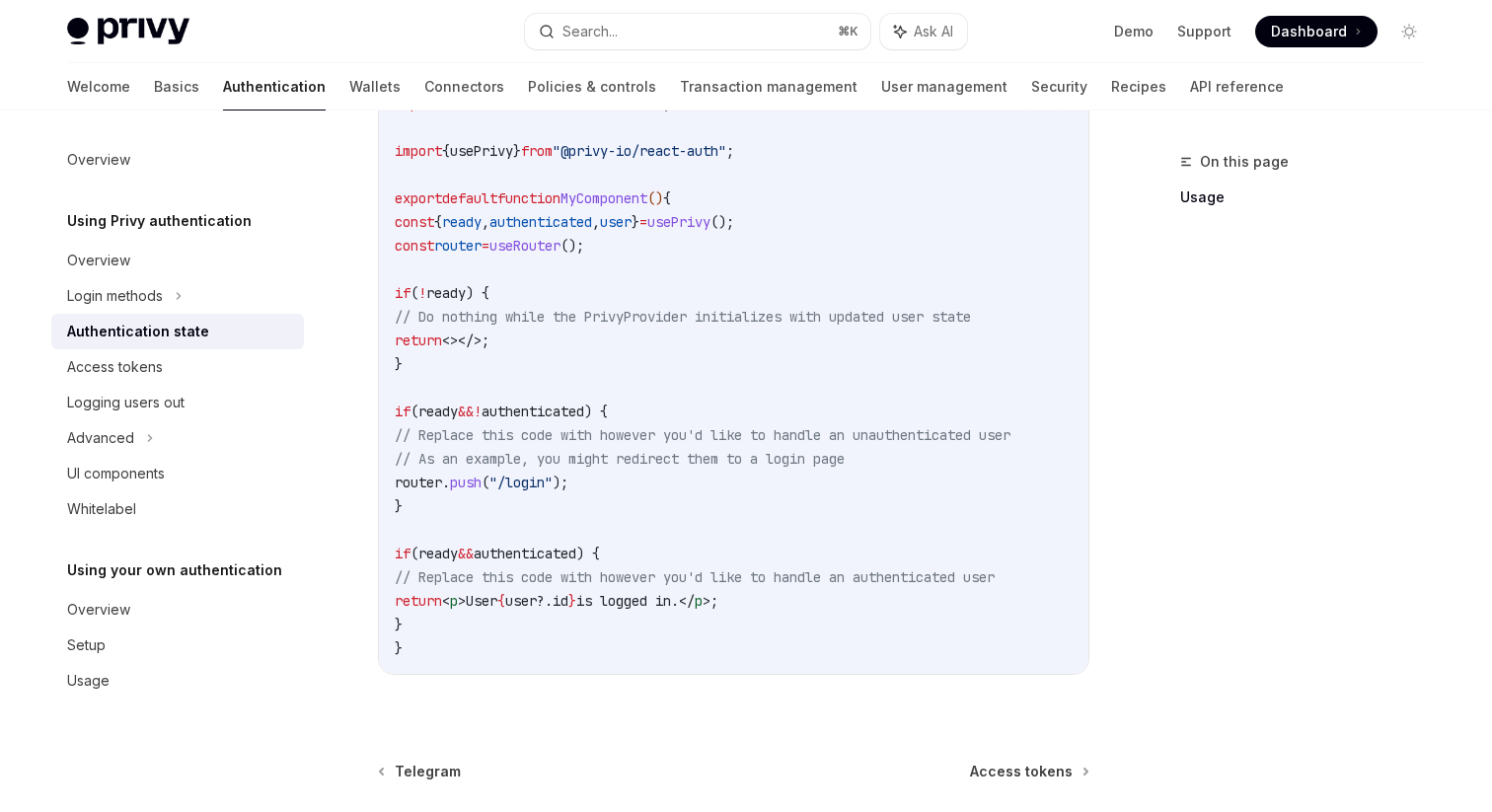
scroll to position [569, 0]
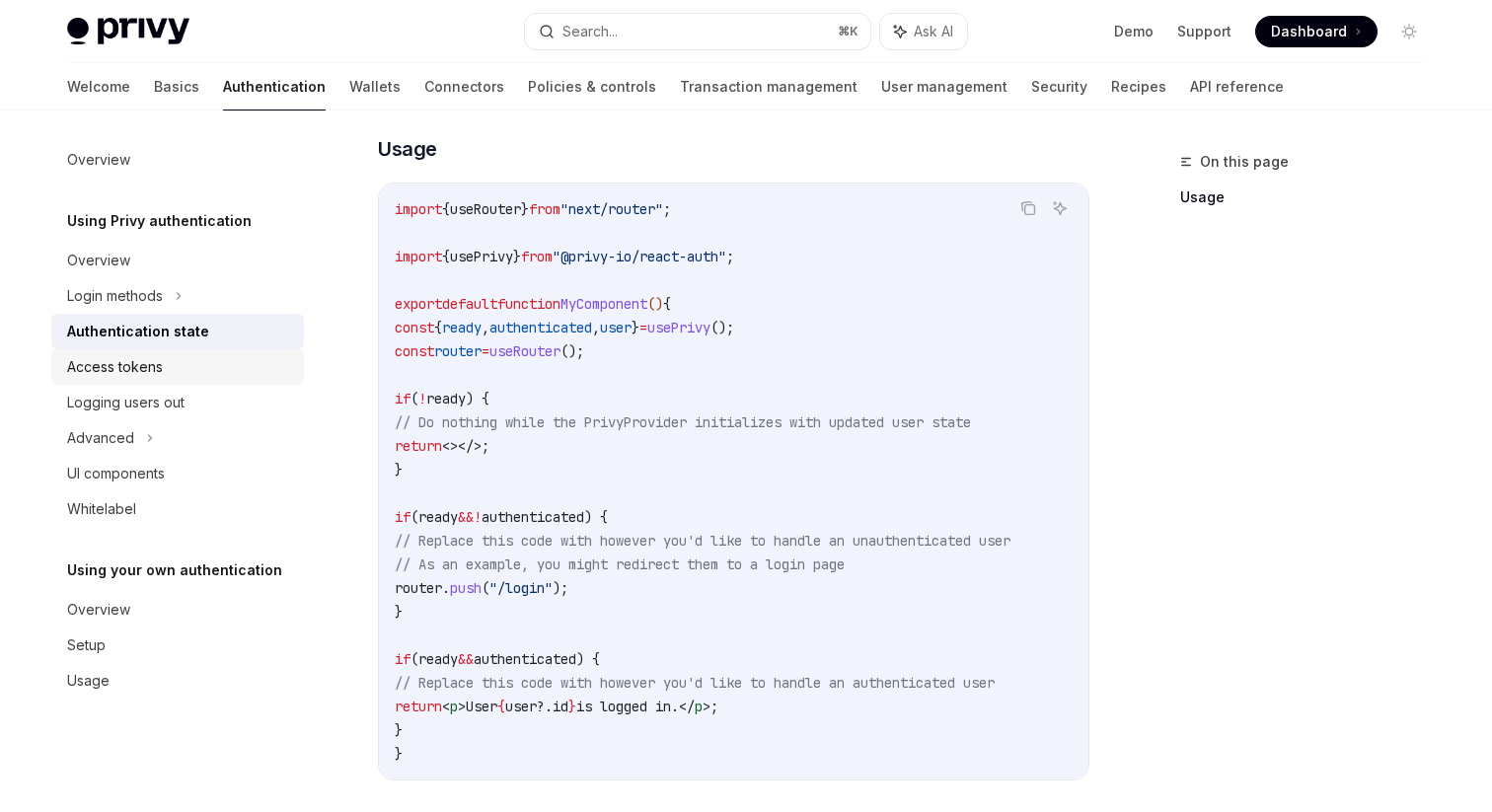
click at [178, 373] on div "Access tokens" at bounding box center [179, 367] width 225 height 24
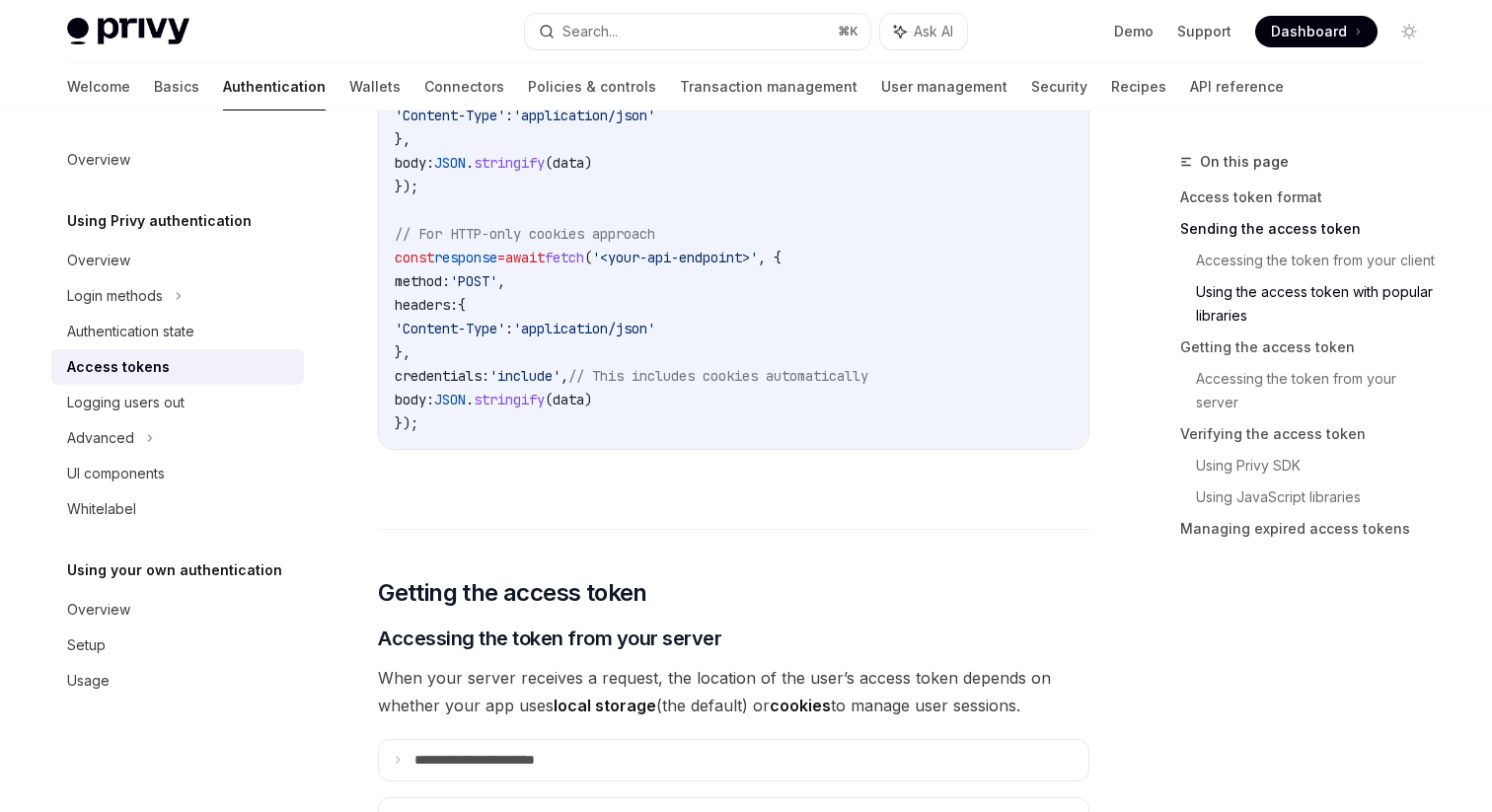
scroll to position [2075, 0]
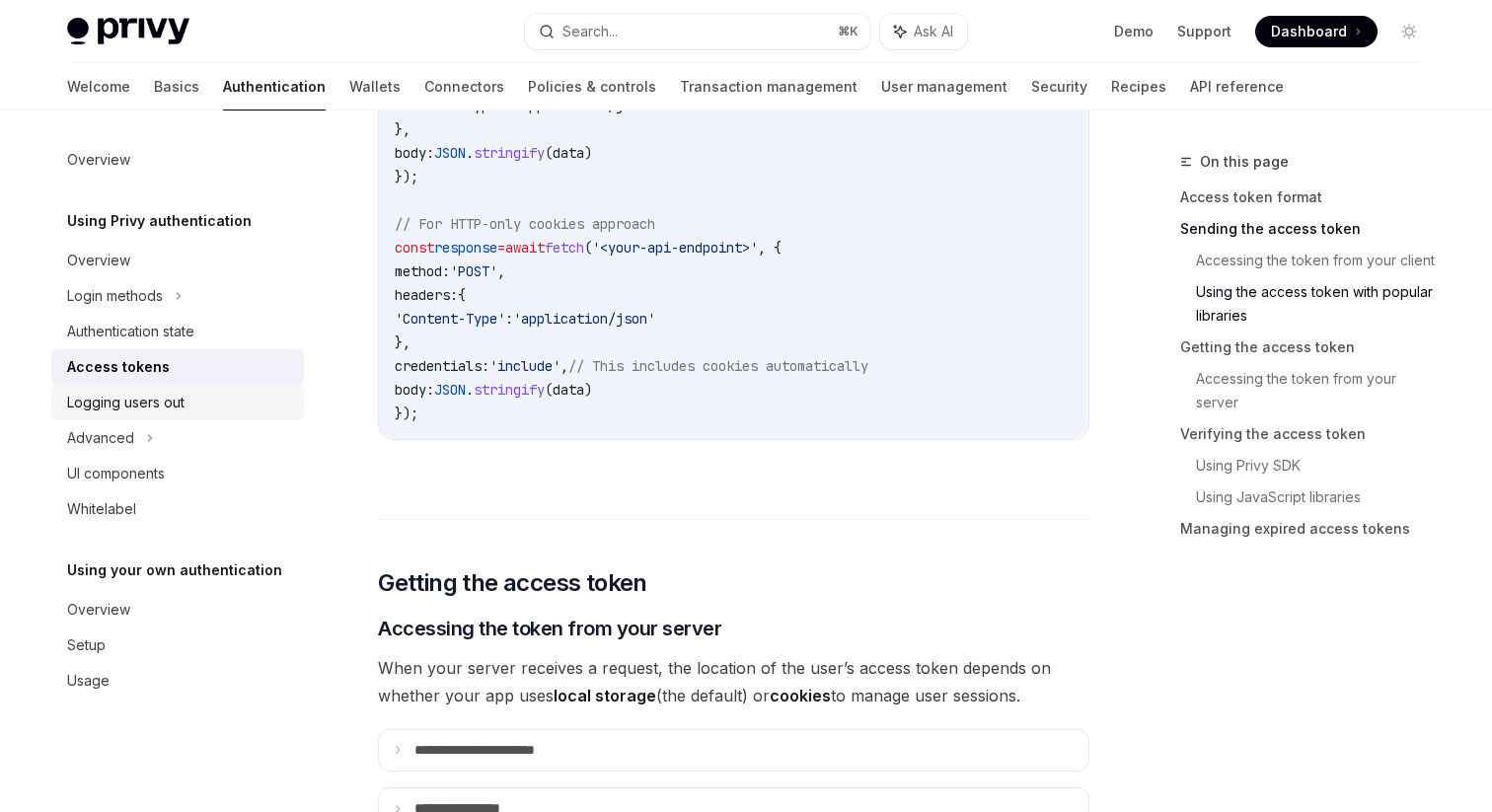
click at [191, 404] on div "Logging users out" at bounding box center [179, 403] width 225 height 24
type textarea "*"
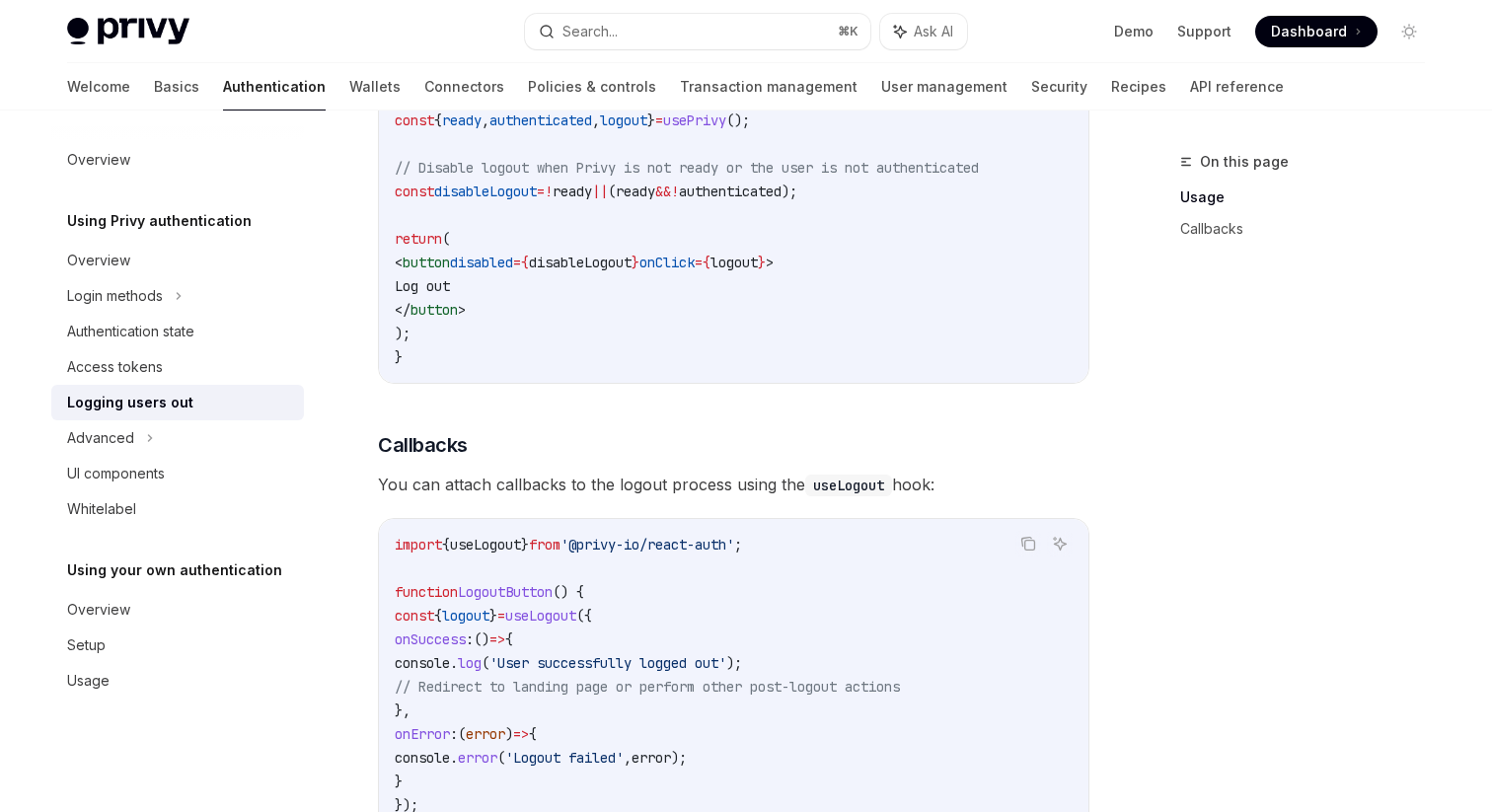
scroll to position [605, 0]
